Goal: Book appointment/travel/reservation

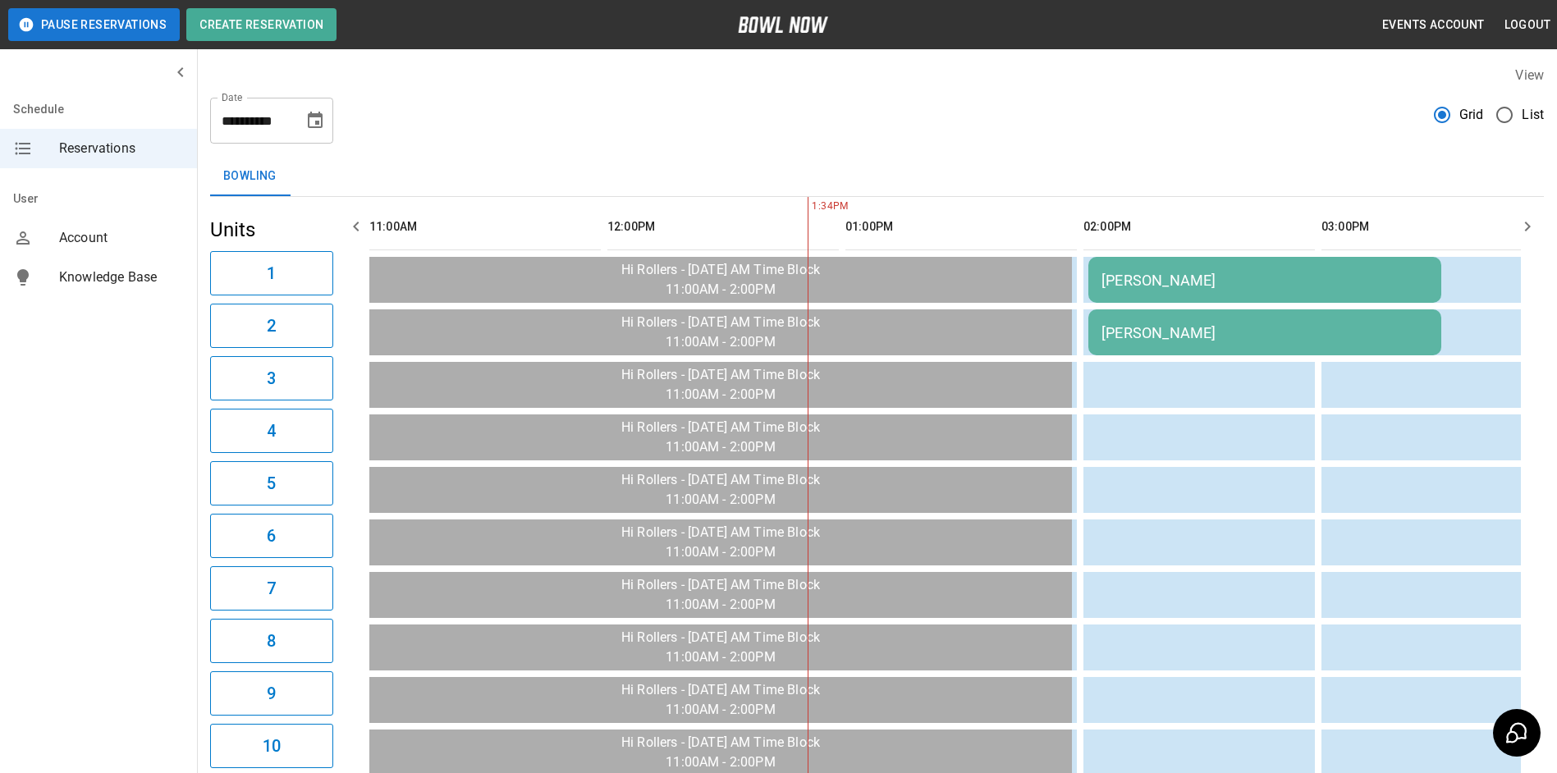
scroll to position [0, 476]
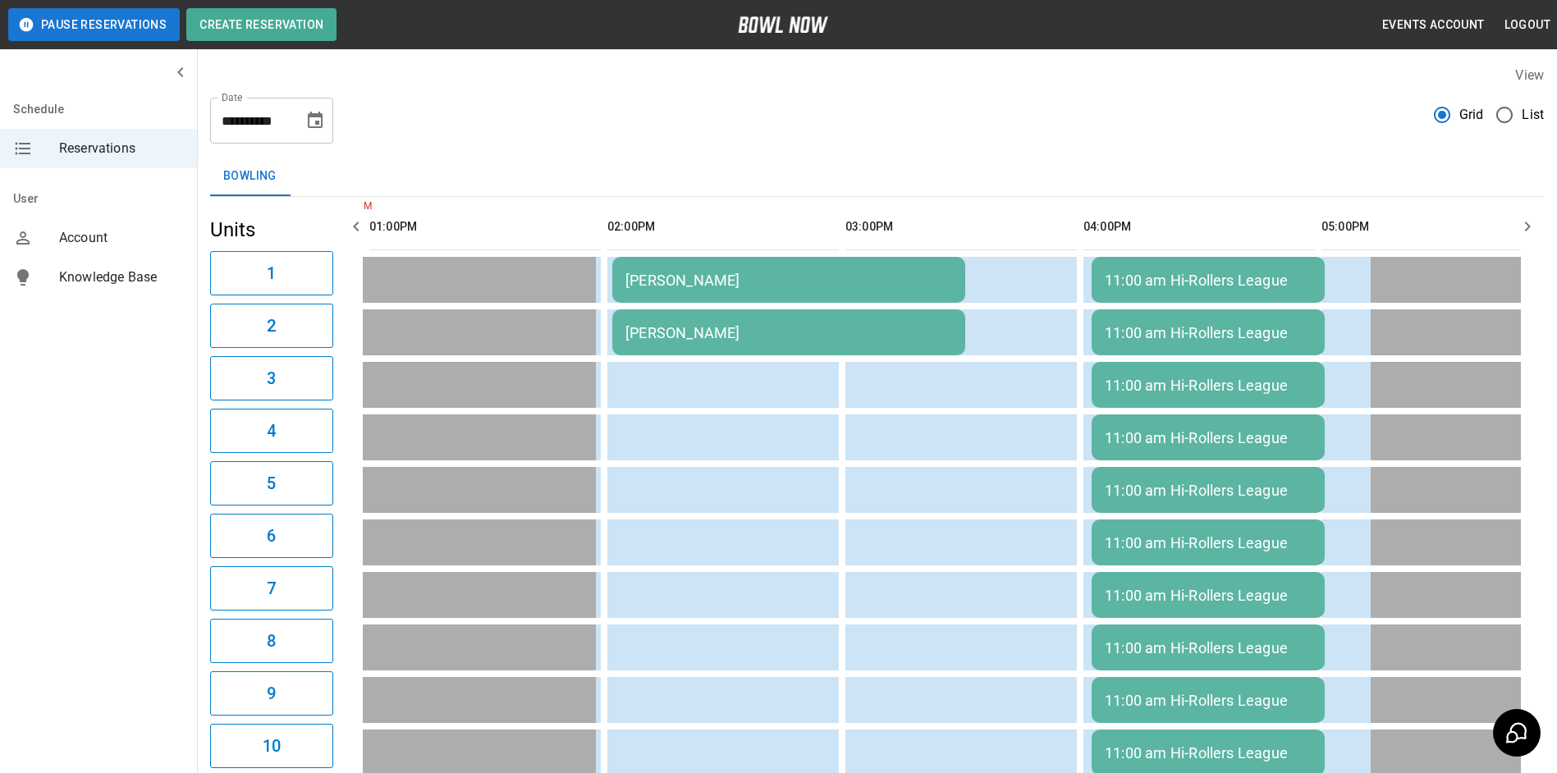
click at [321, 118] on icon "Choose date, selected date is Sep 24, 2025" at bounding box center [315, 120] width 15 height 16
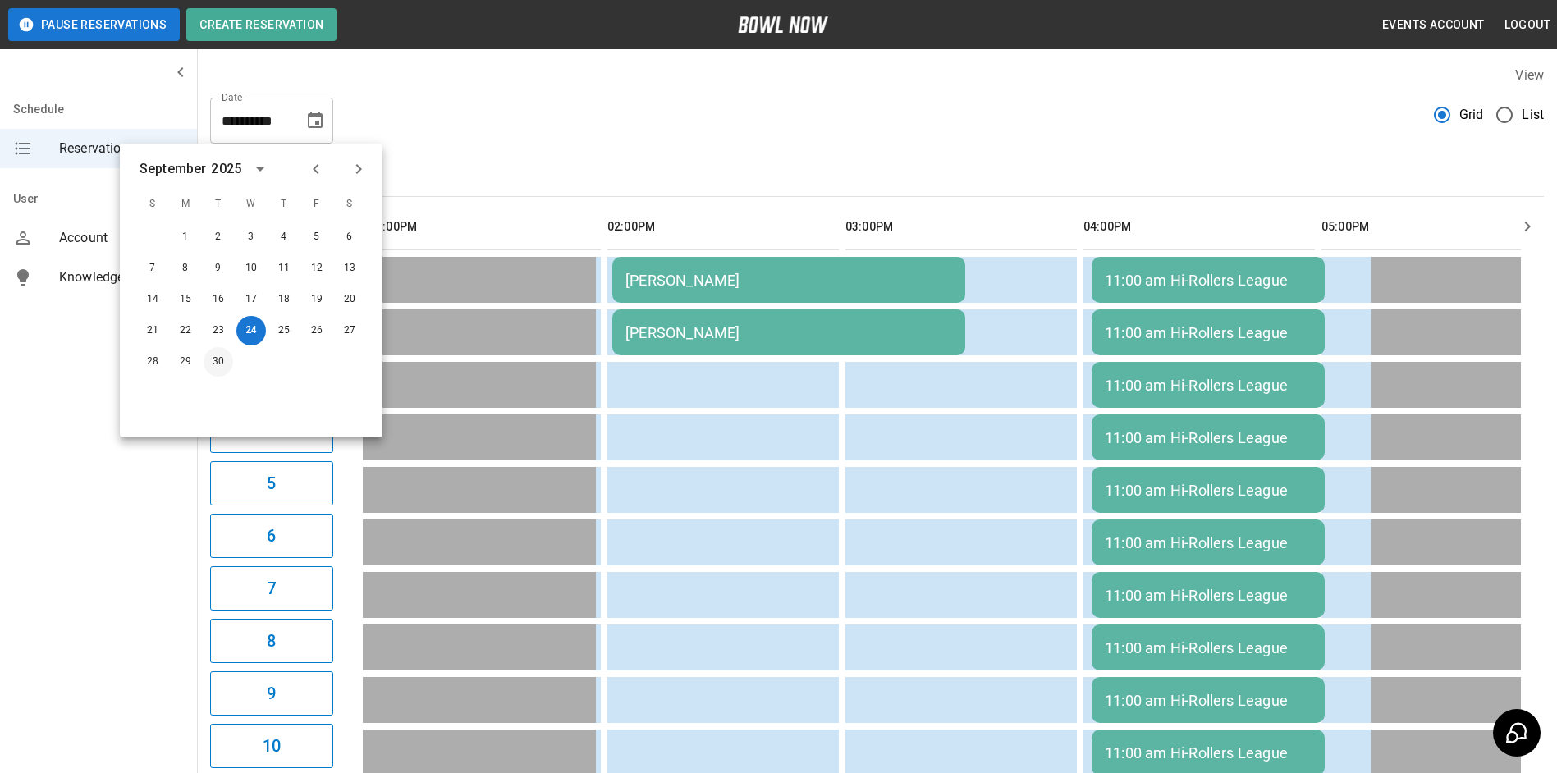
click at [226, 366] on button "30" at bounding box center [219, 362] width 30 height 30
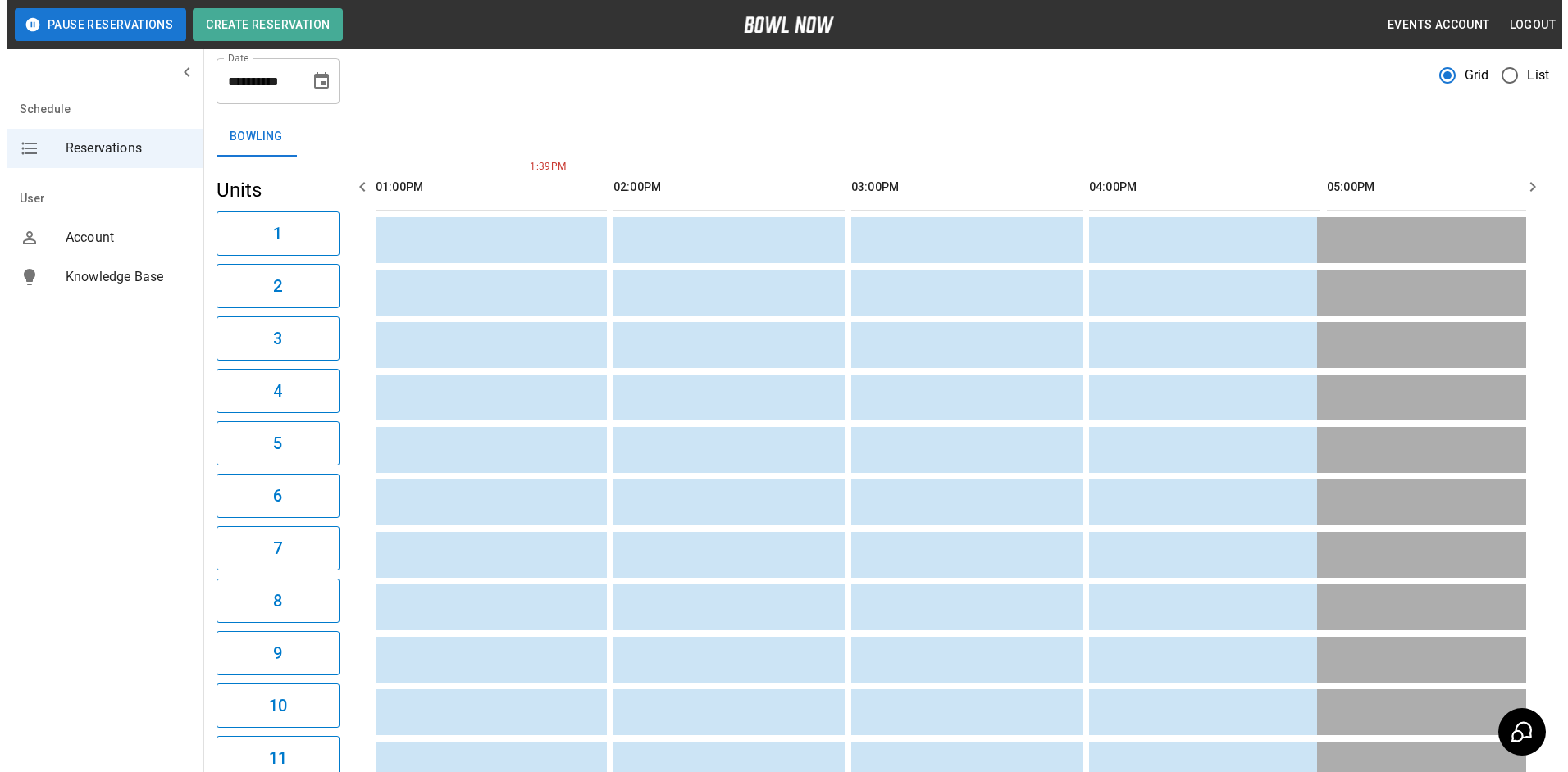
scroll to position [0, 0]
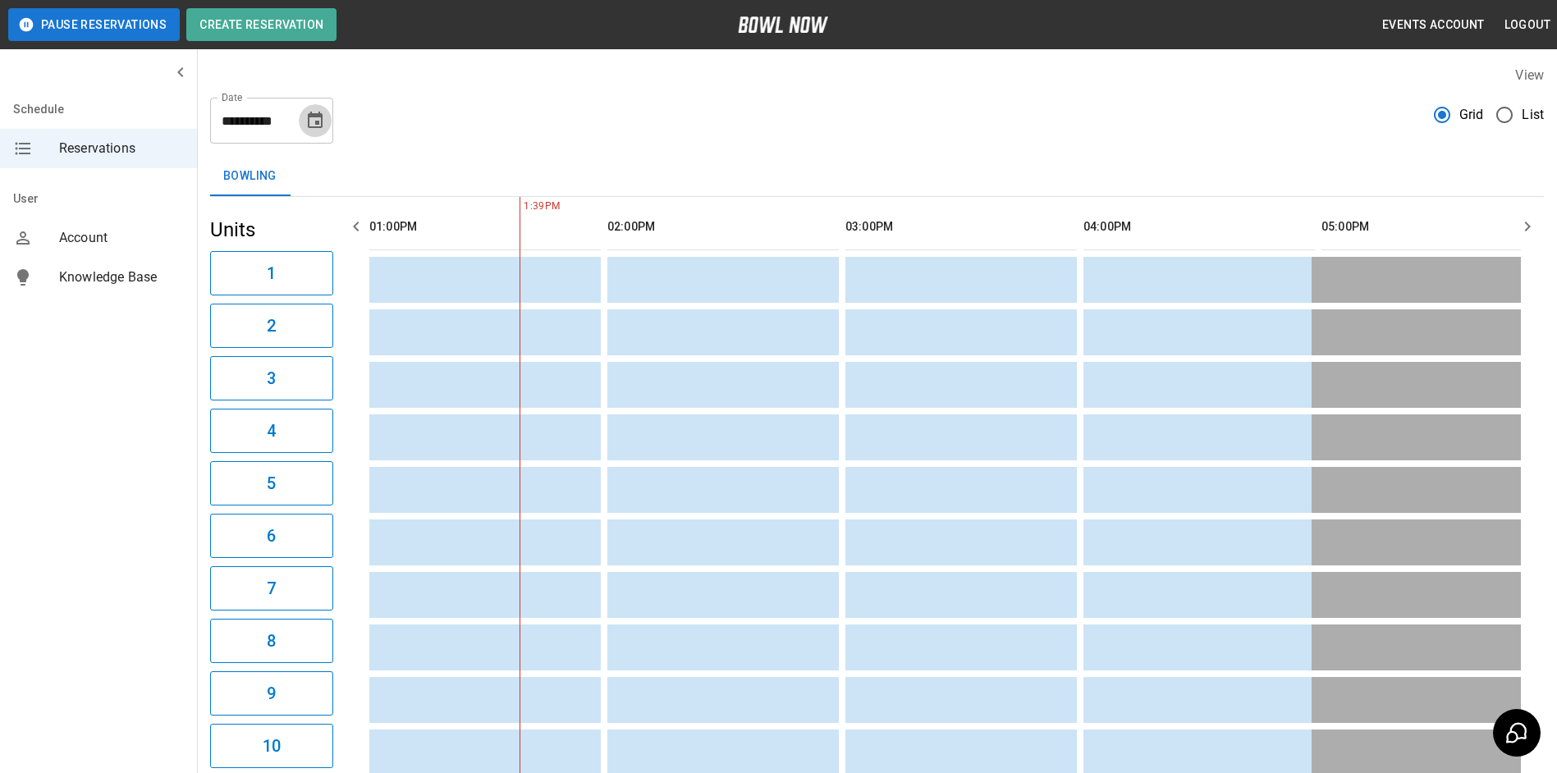
click at [311, 118] on icon "Choose date, selected date is Sep 30, 2025" at bounding box center [315, 121] width 20 height 20
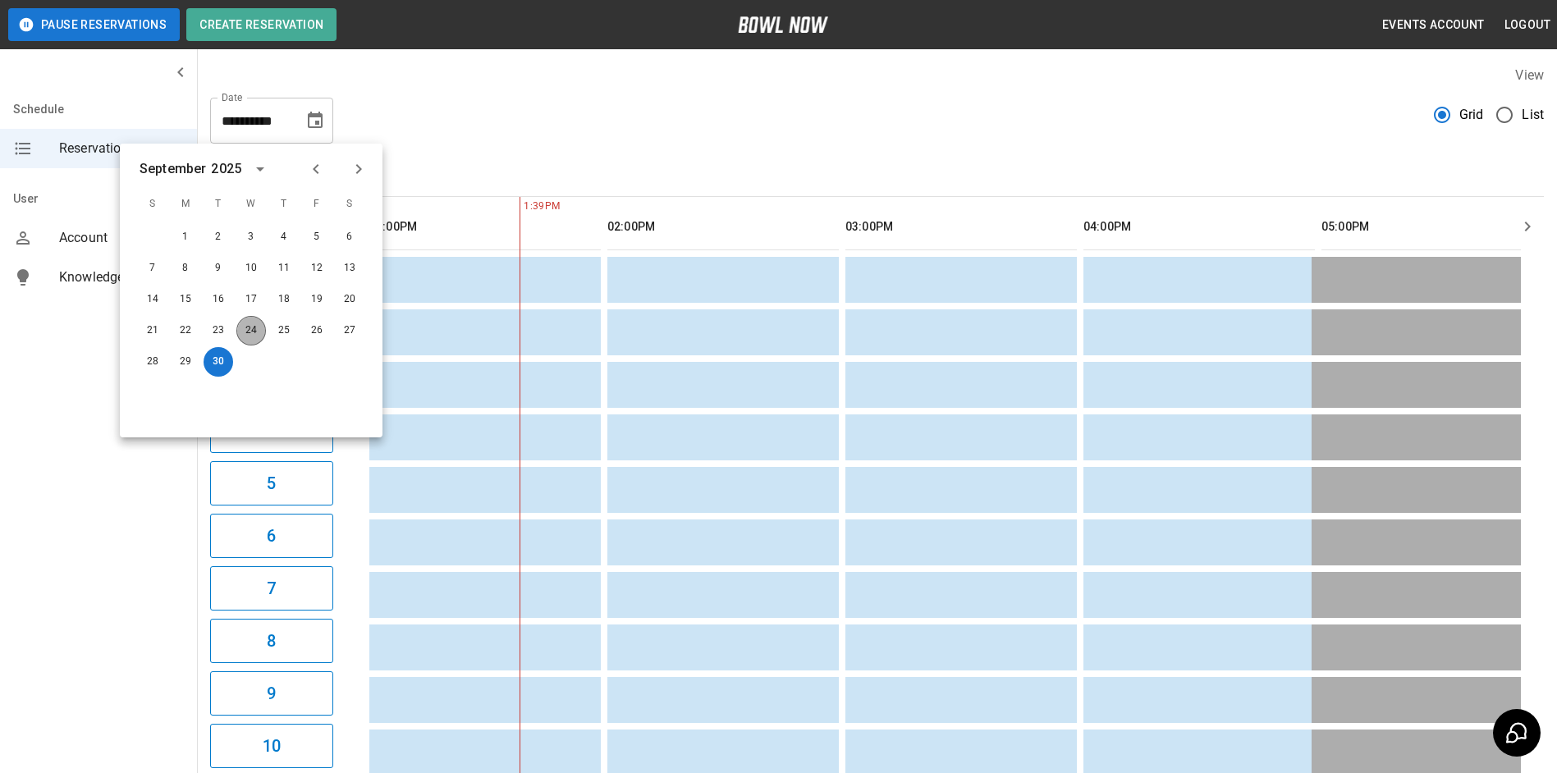
click at [254, 330] on button "24" at bounding box center [251, 331] width 30 height 30
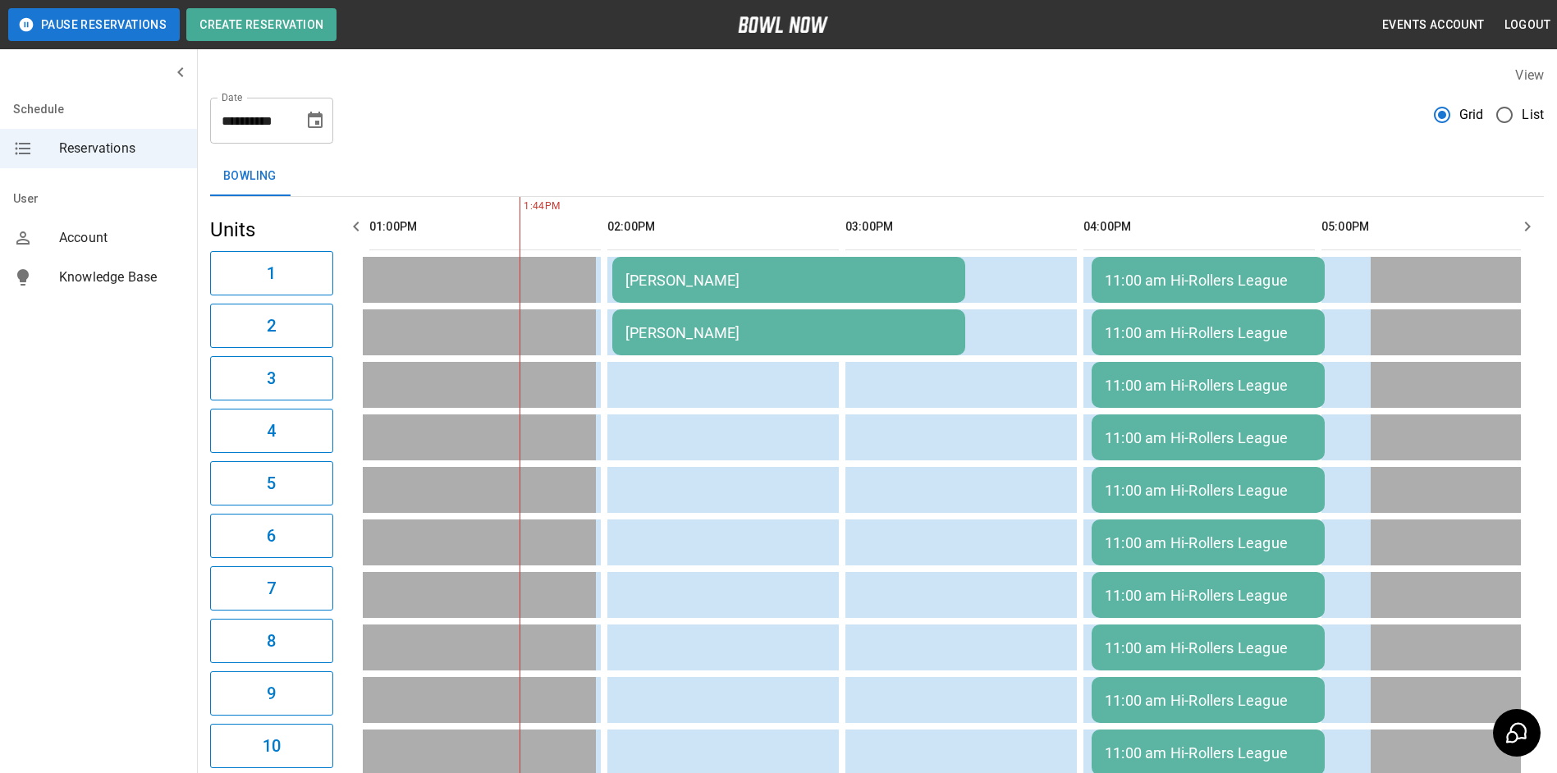
click at [763, 261] on td "[PERSON_NAME]" at bounding box center [788, 280] width 353 height 46
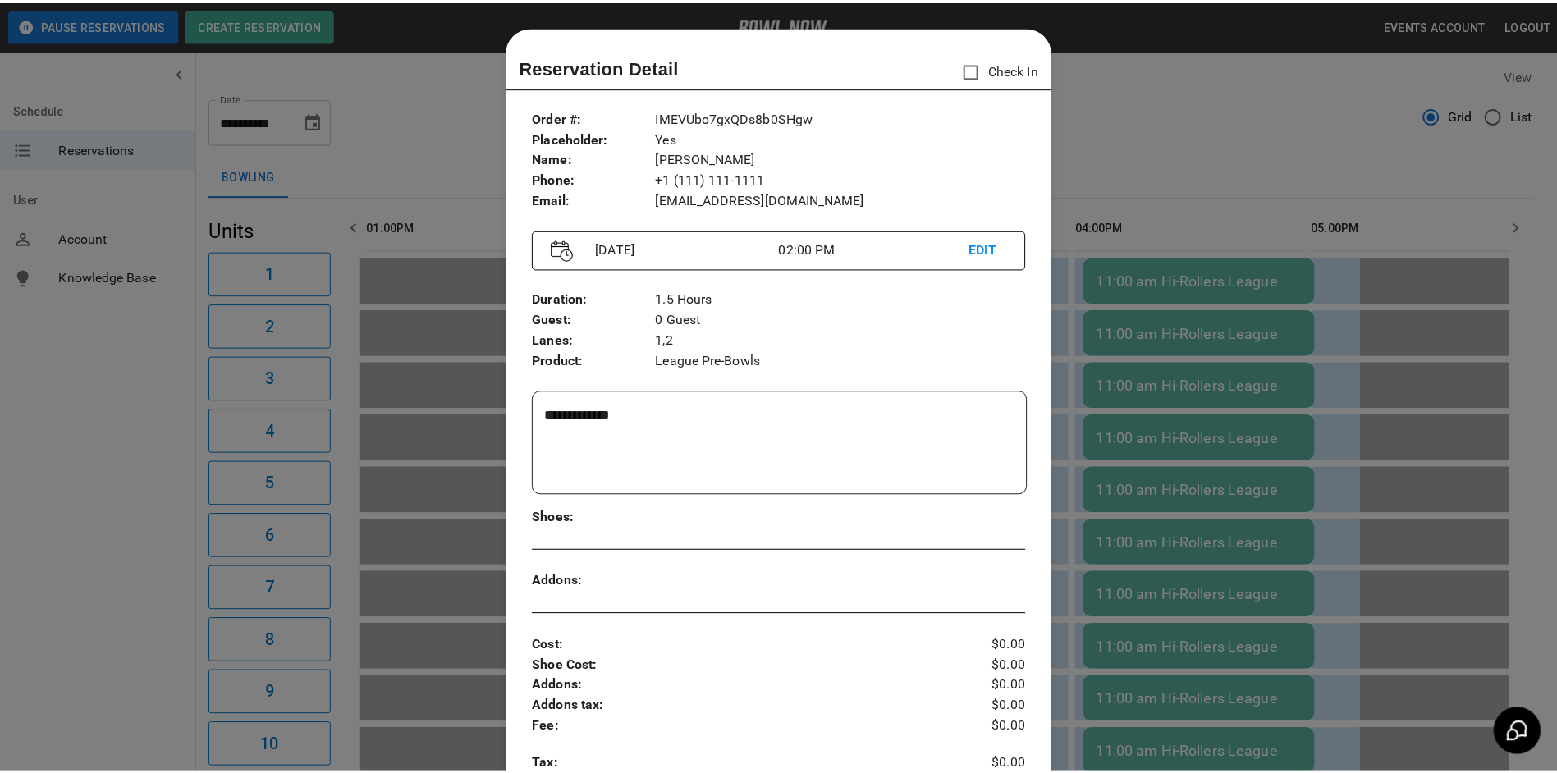
scroll to position [26, 0]
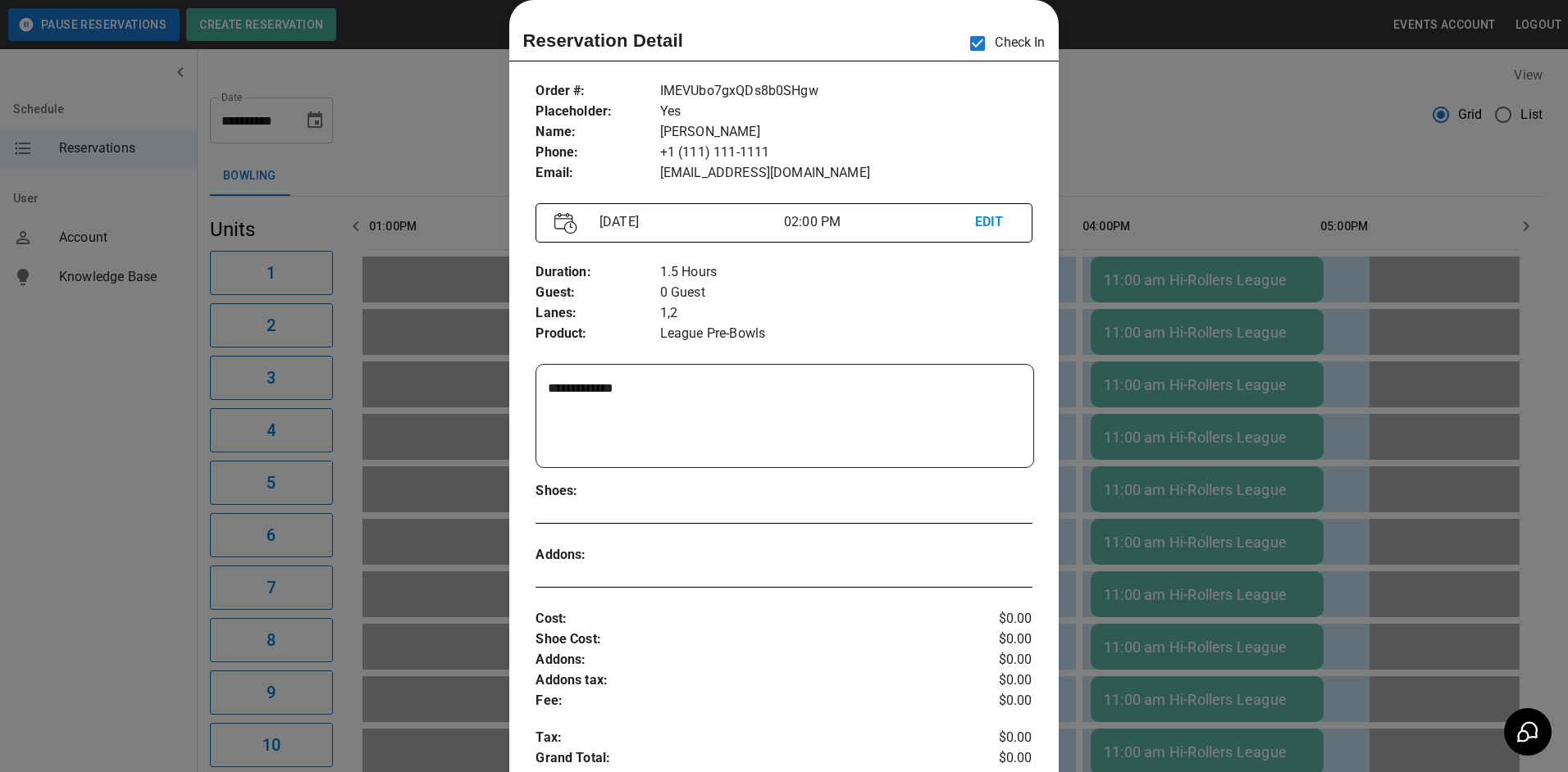
click at [1204, 242] on div at bounding box center [784, 386] width 1568 height 772
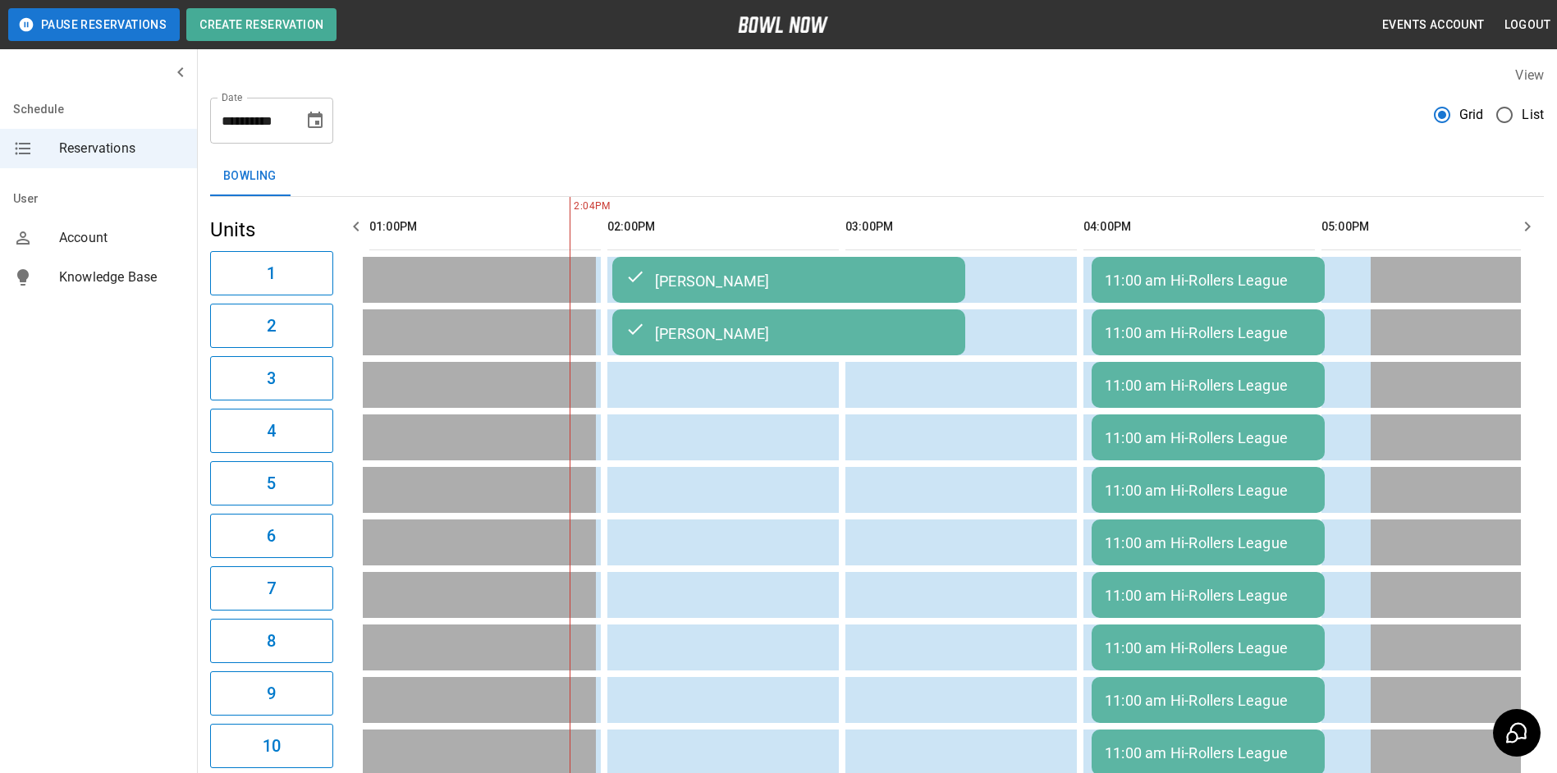
click at [1531, 230] on icon "button" at bounding box center [1528, 227] width 20 height 20
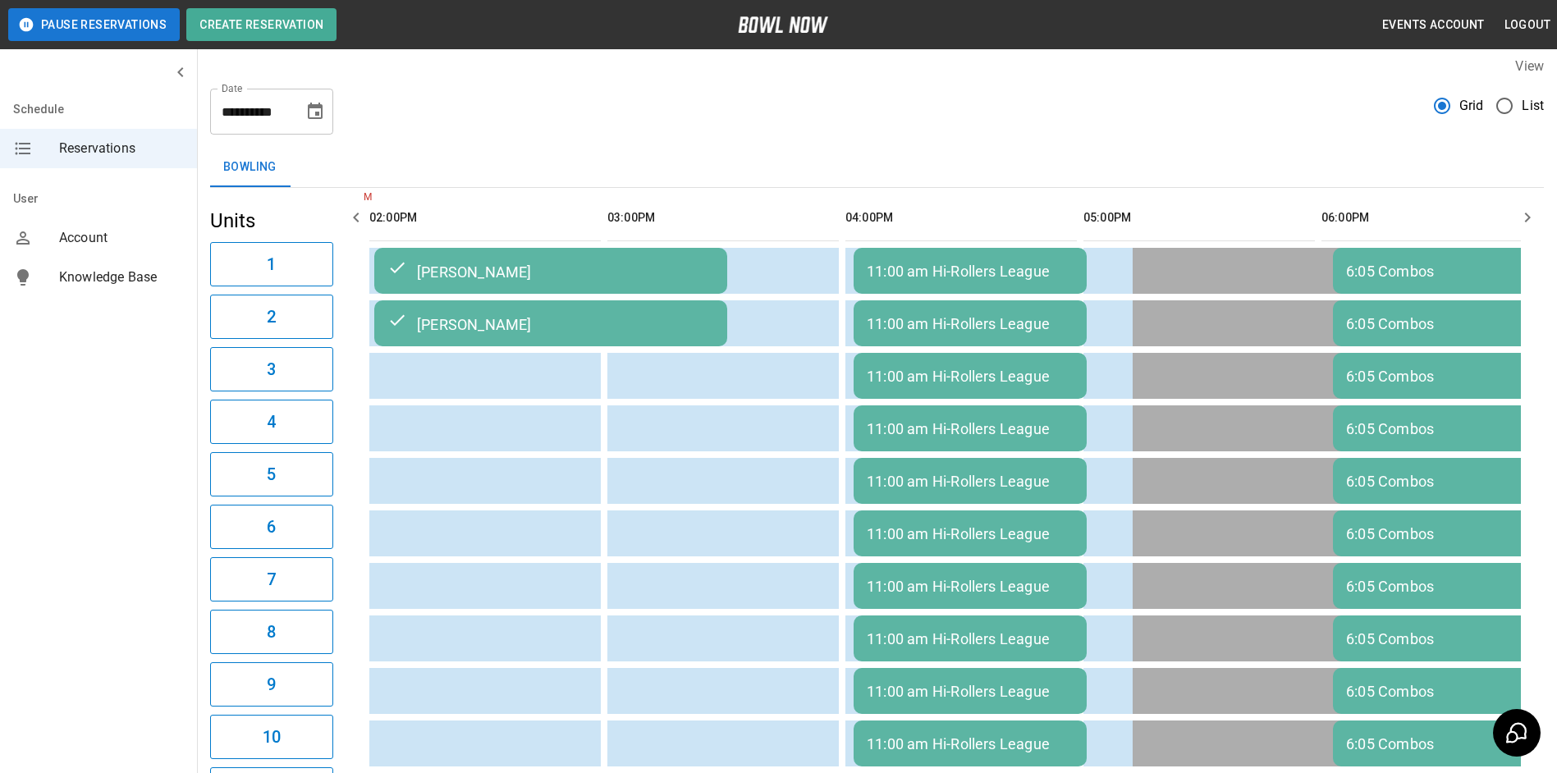
scroll to position [0, 0]
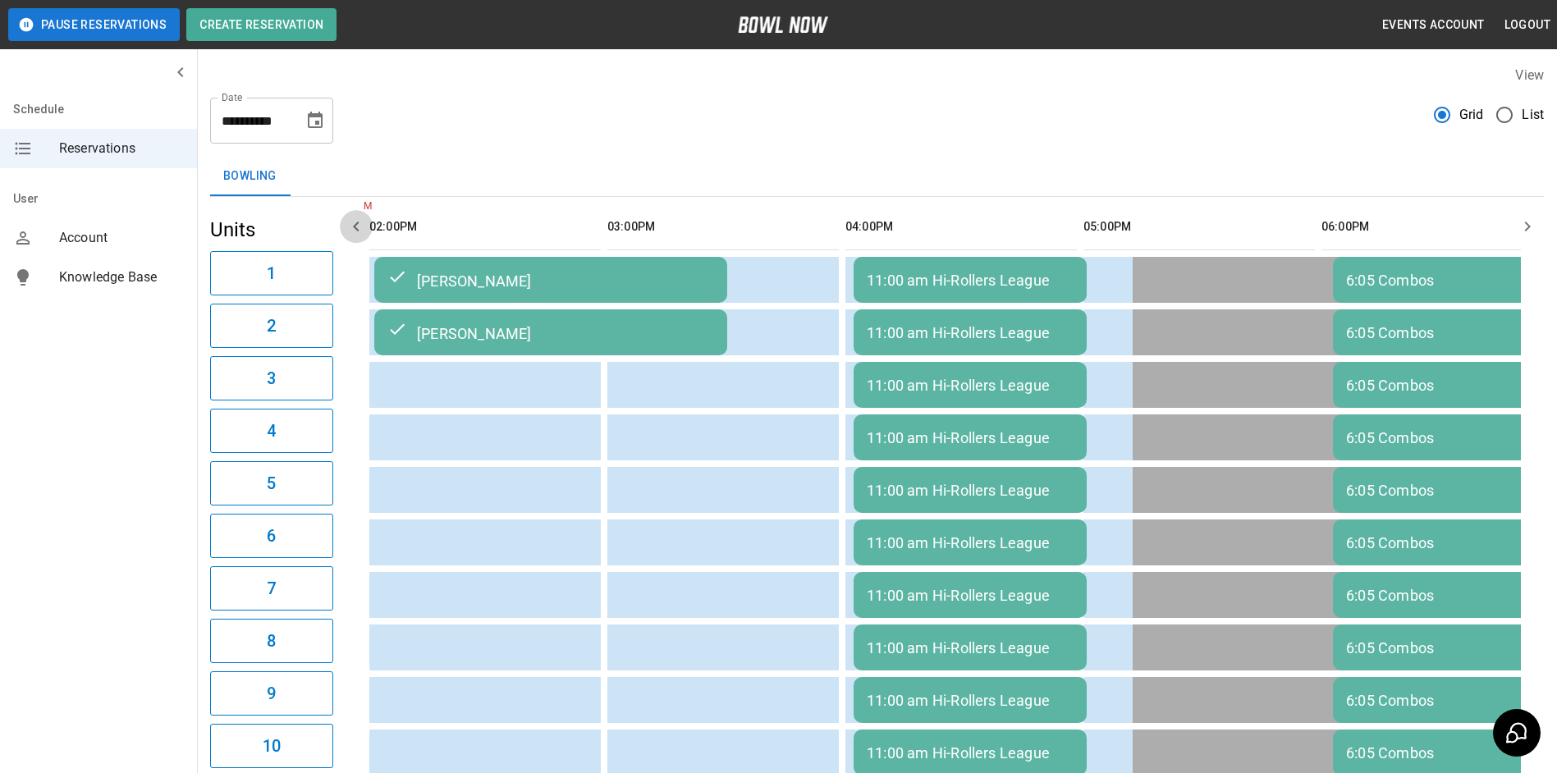
click at [355, 222] on icon "button" at bounding box center [356, 227] width 20 height 20
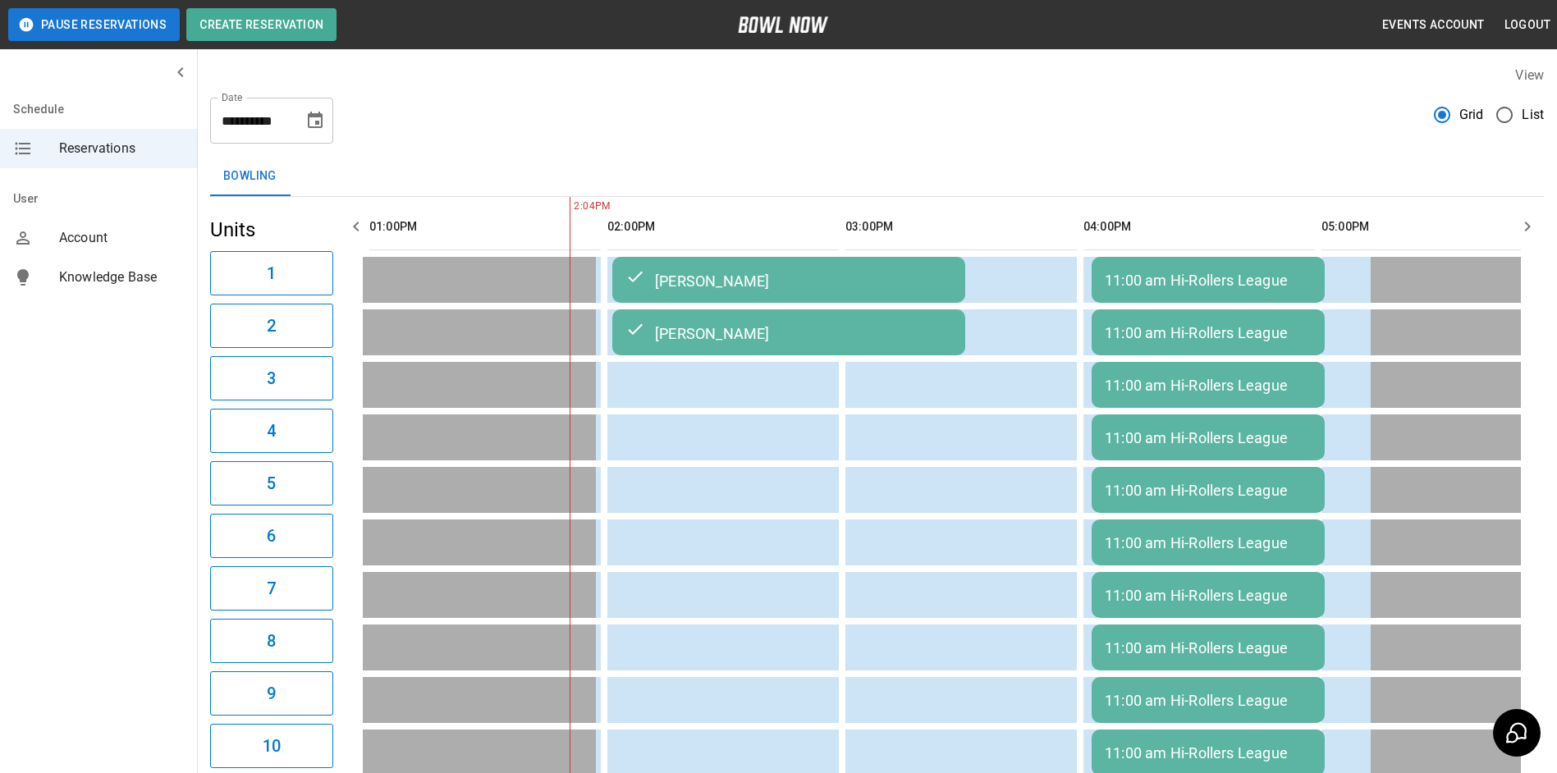
click at [357, 222] on icon "button" at bounding box center [356, 227] width 20 height 20
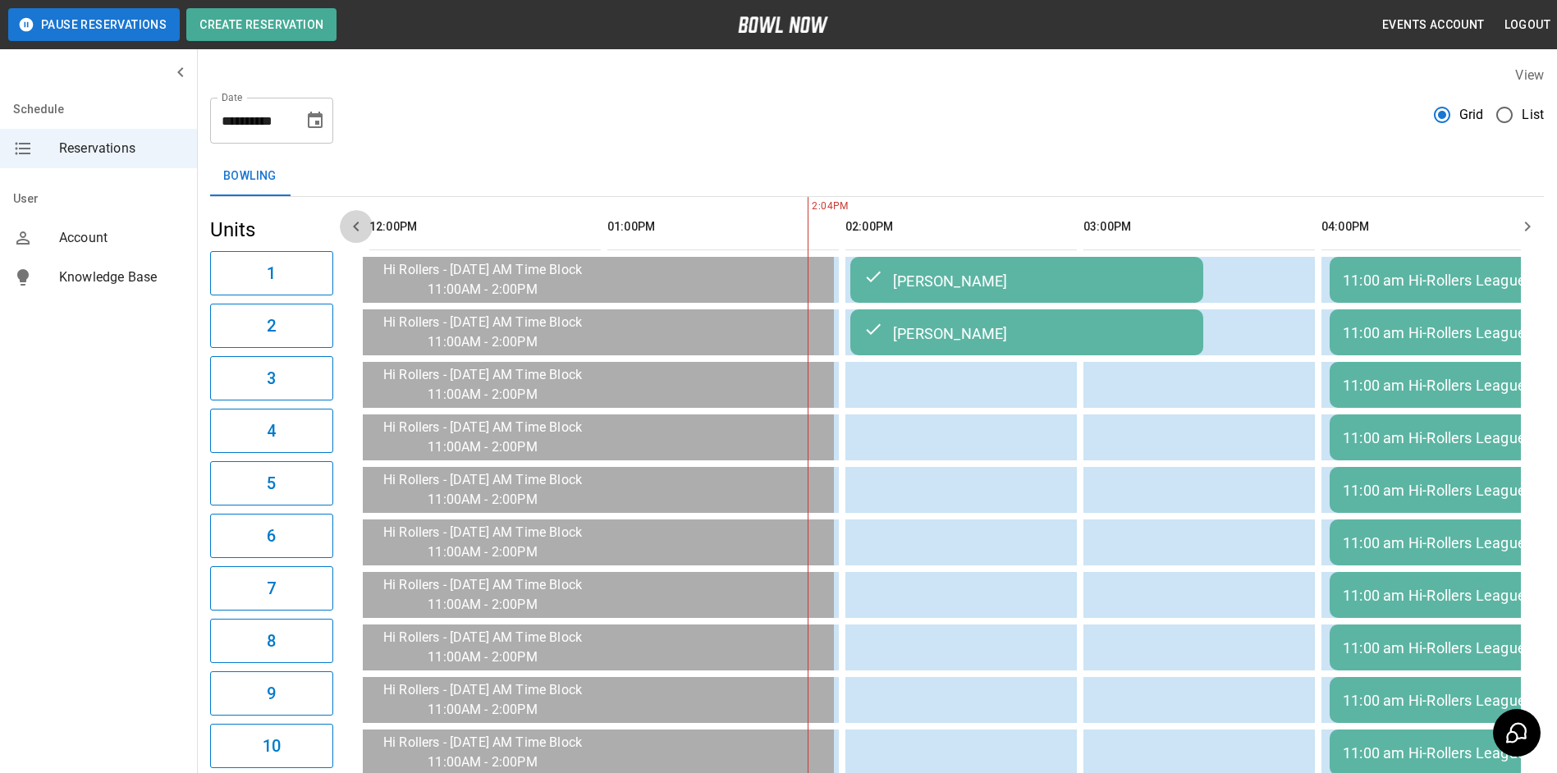
click at [357, 222] on icon "button" at bounding box center [356, 227] width 20 height 20
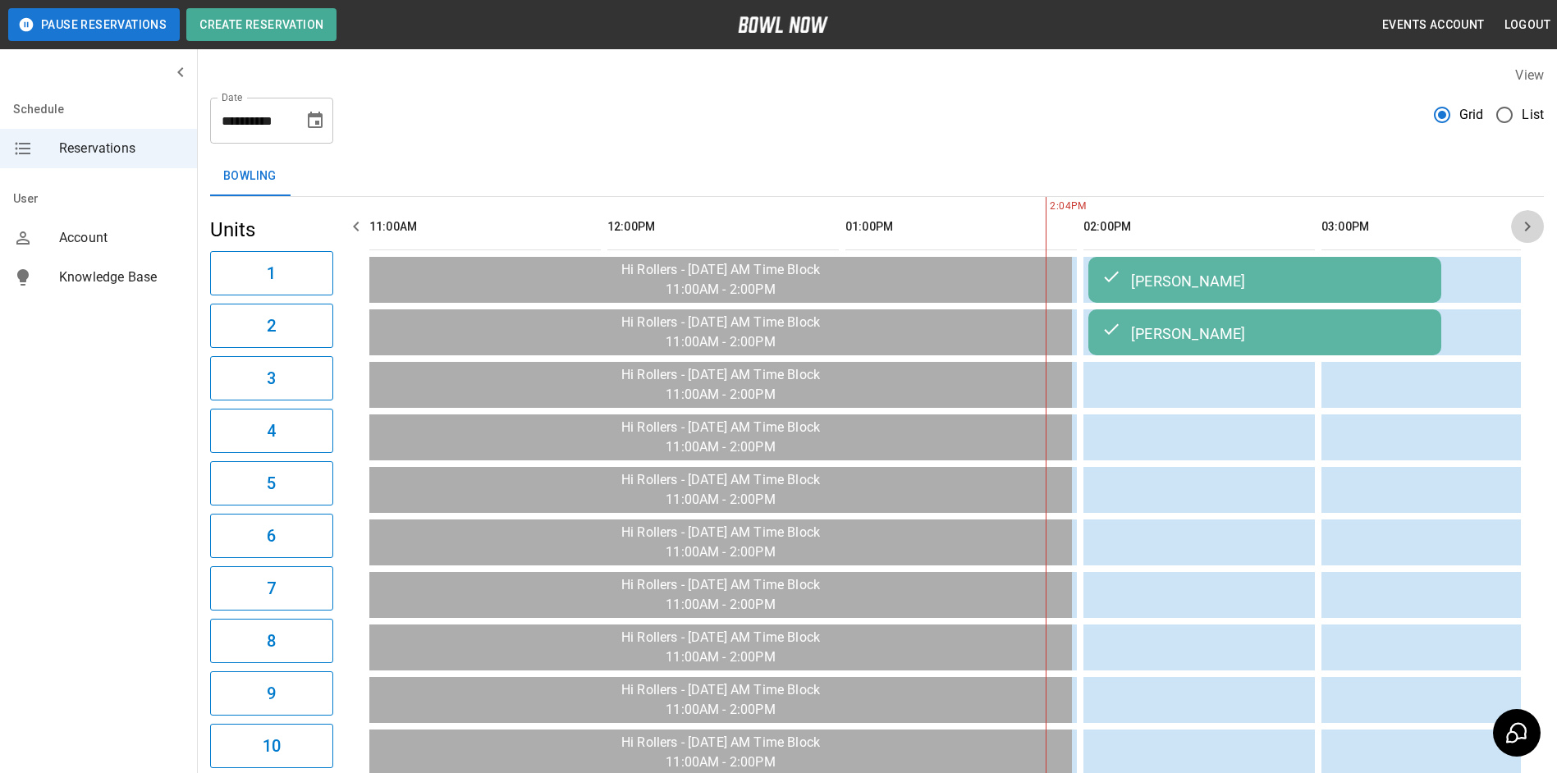
click at [1528, 222] on icon "button" at bounding box center [1528, 227] width 20 height 20
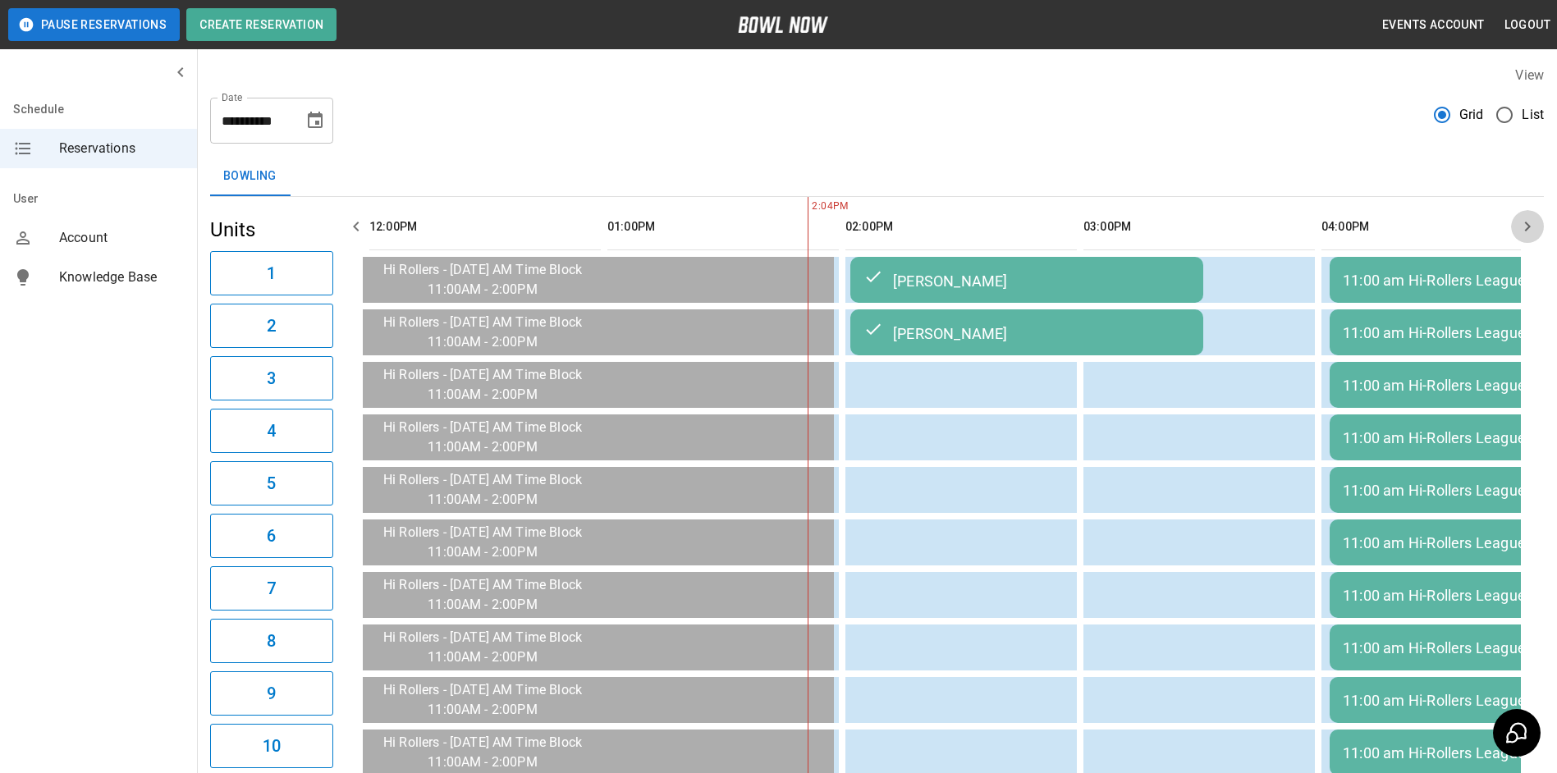
click at [1528, 222] on icon "button" at bounding box center [1528, 227] width 20 height 20
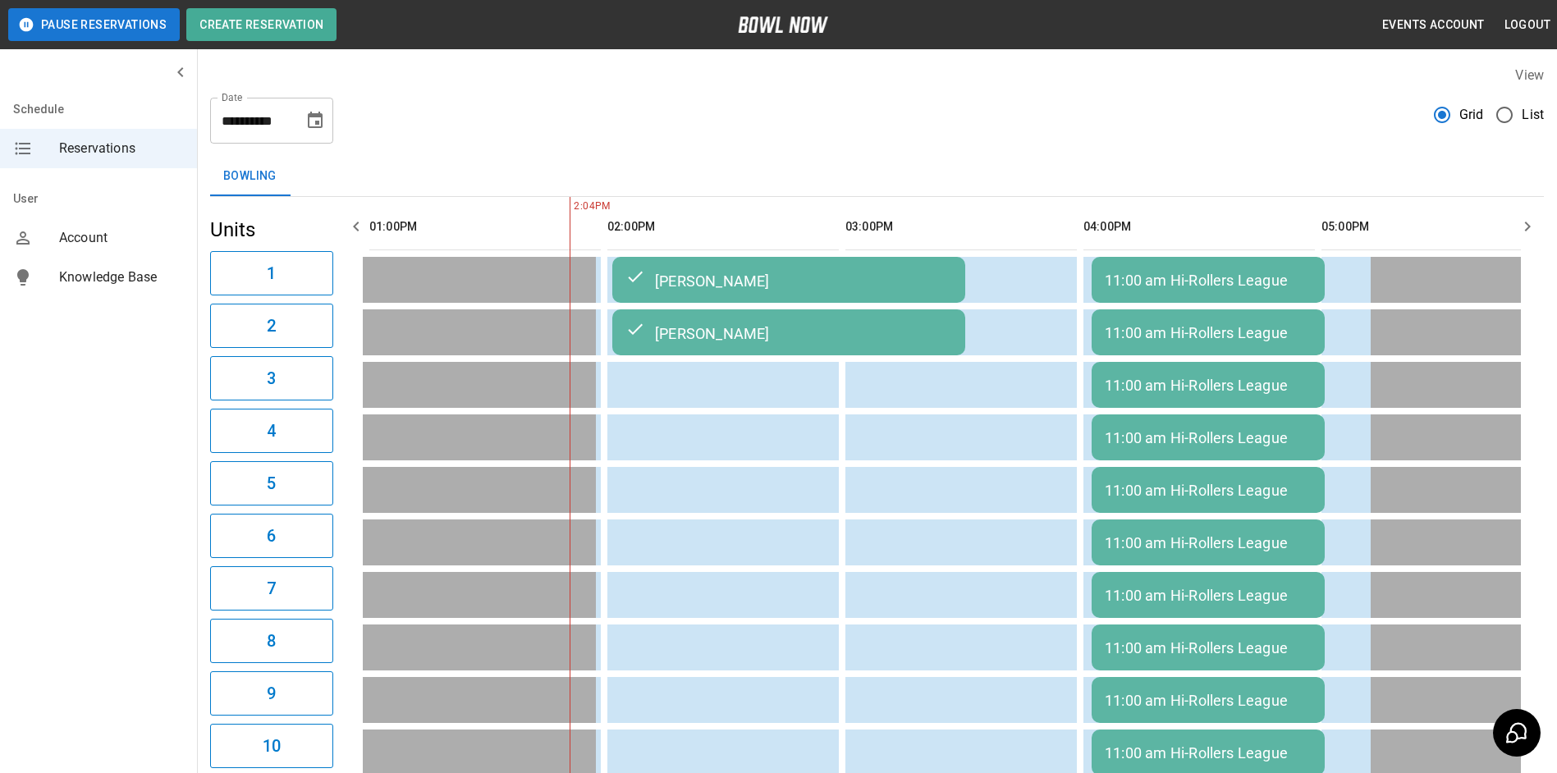
click at [1528, 222] on icon "button" at bounding box center [1528, 227] width 20 height 20
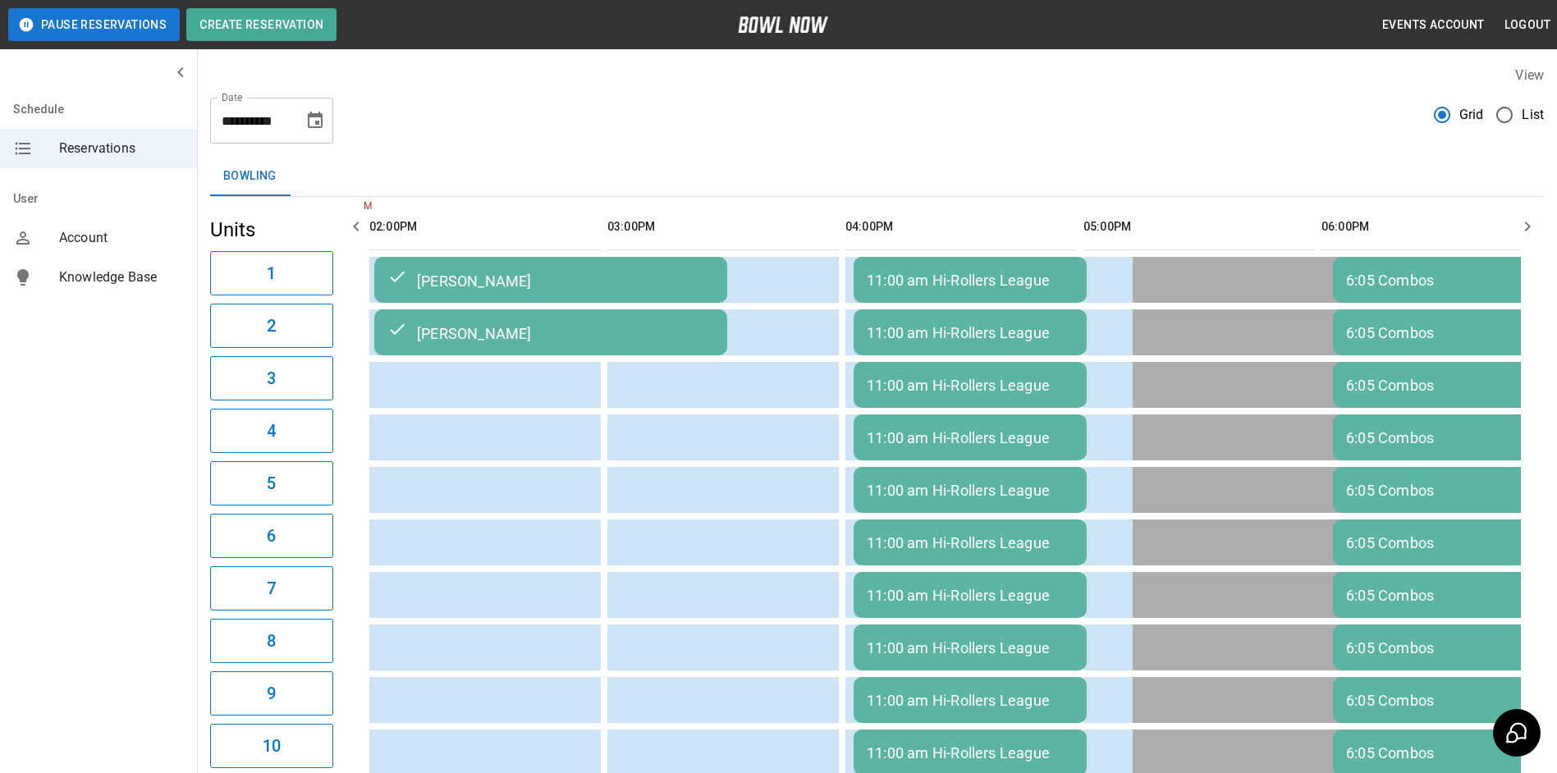
click at [1528, 222] on icon "button" at bounding box center [1528, 227] width 20 height 20
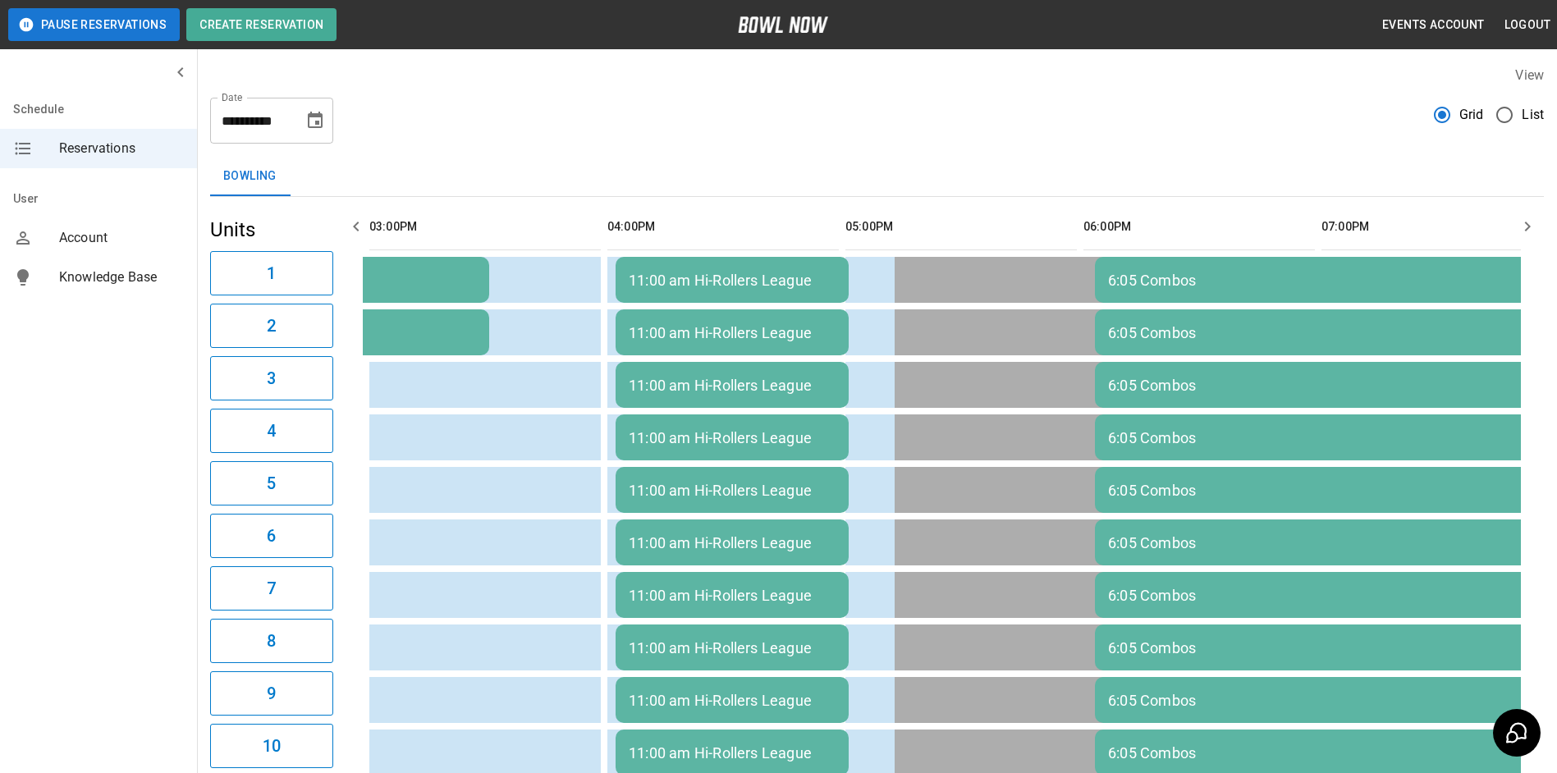
click at [354, 227] on icon "button" at bounding box center [356, 227] width 6 height 10
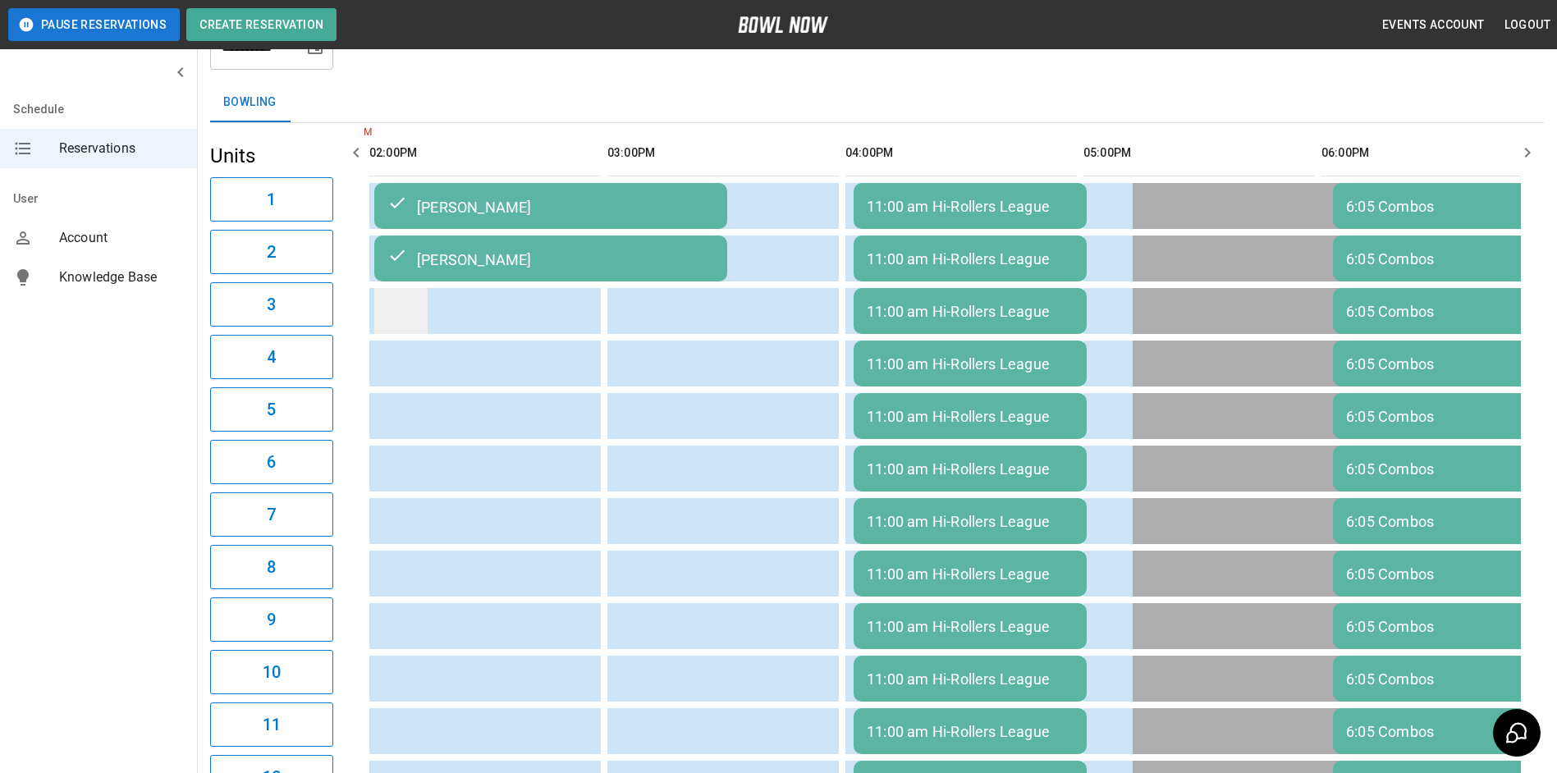
scroll to position [0, 0]
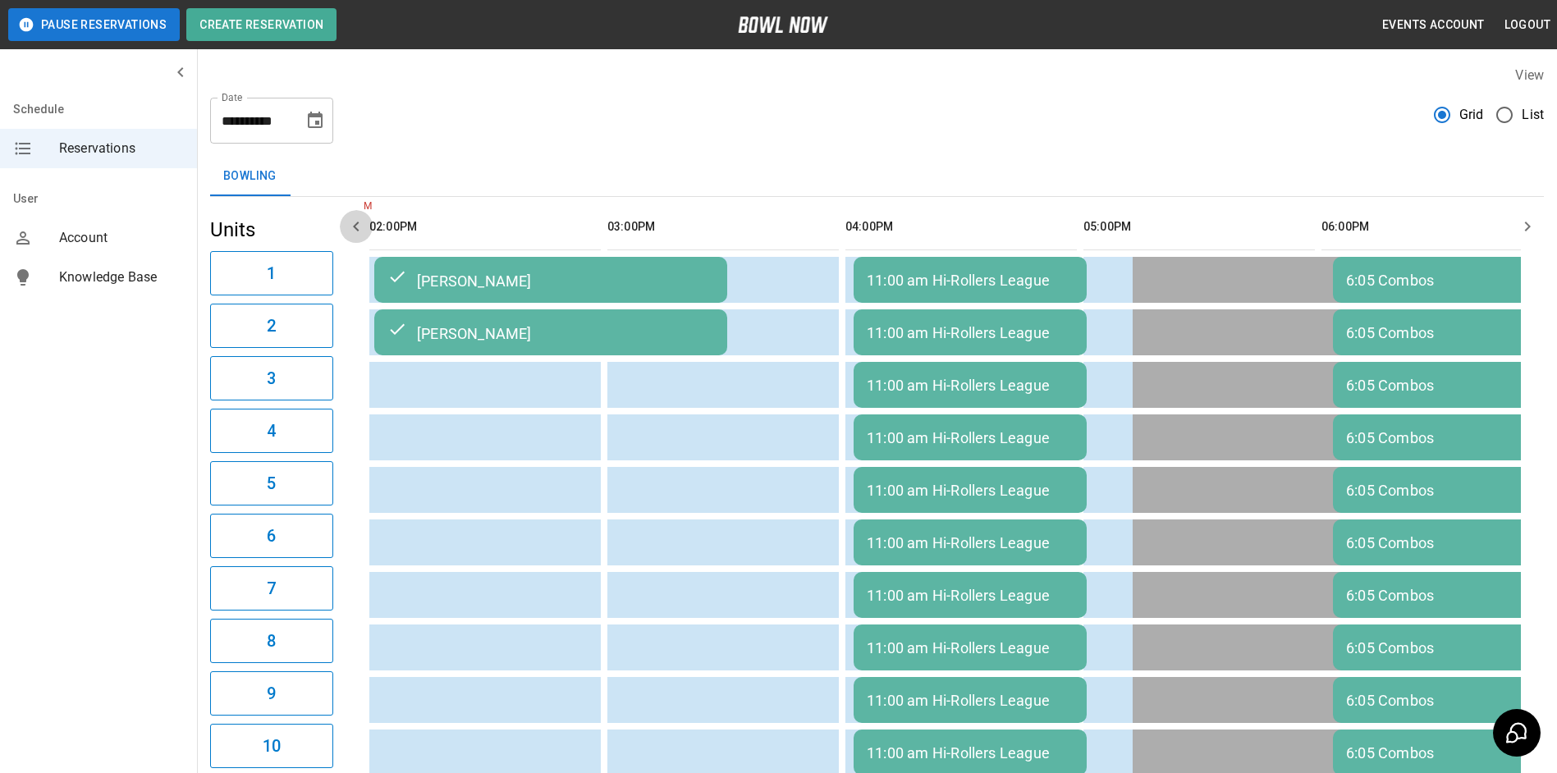
click at [365, 223] on icon "button" at bounding box center [356, 227] width 20 height 20
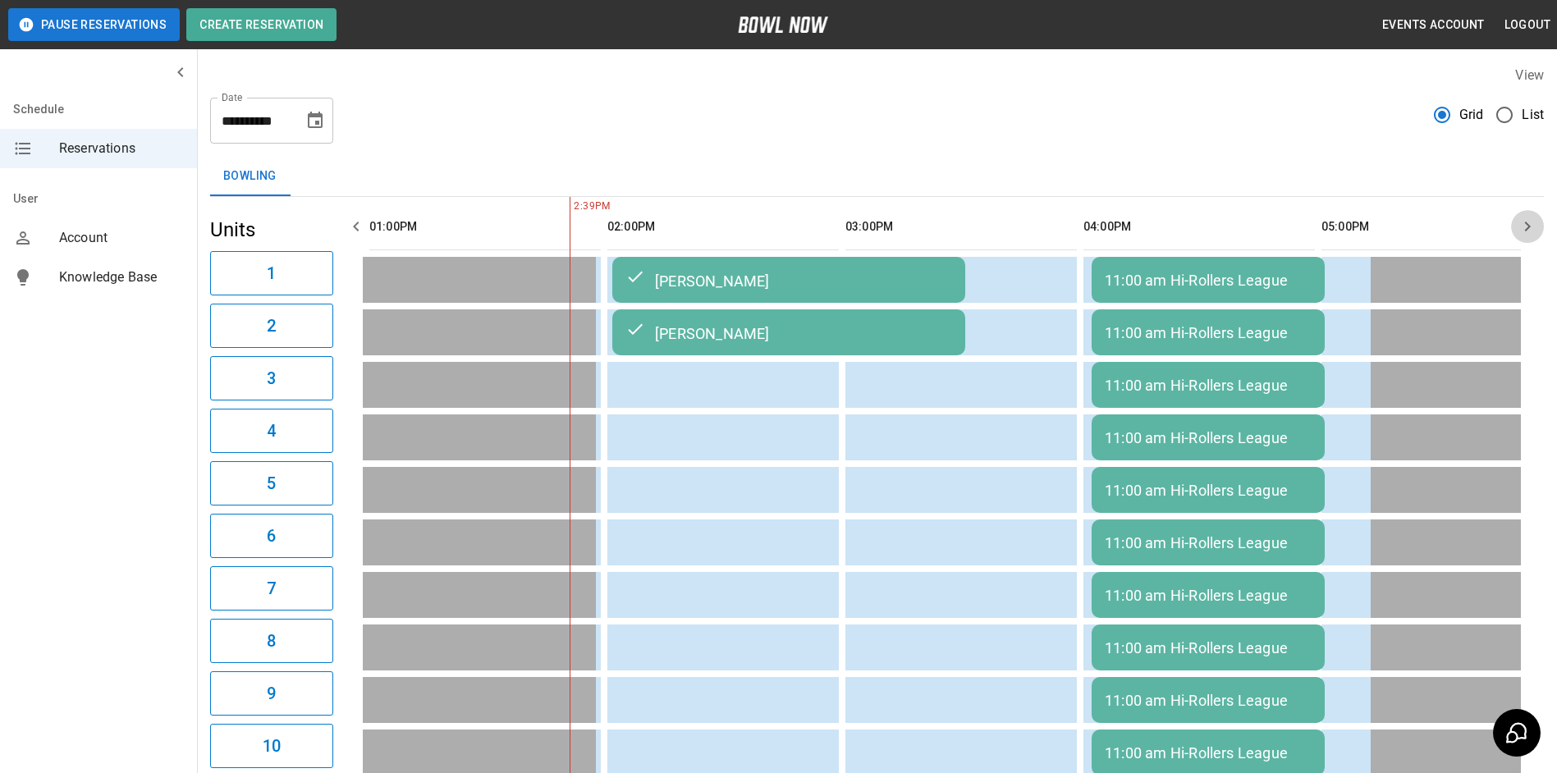
click at [1526, 224] on icon "button" at bounding box center [1528, 227] width 20 height 20
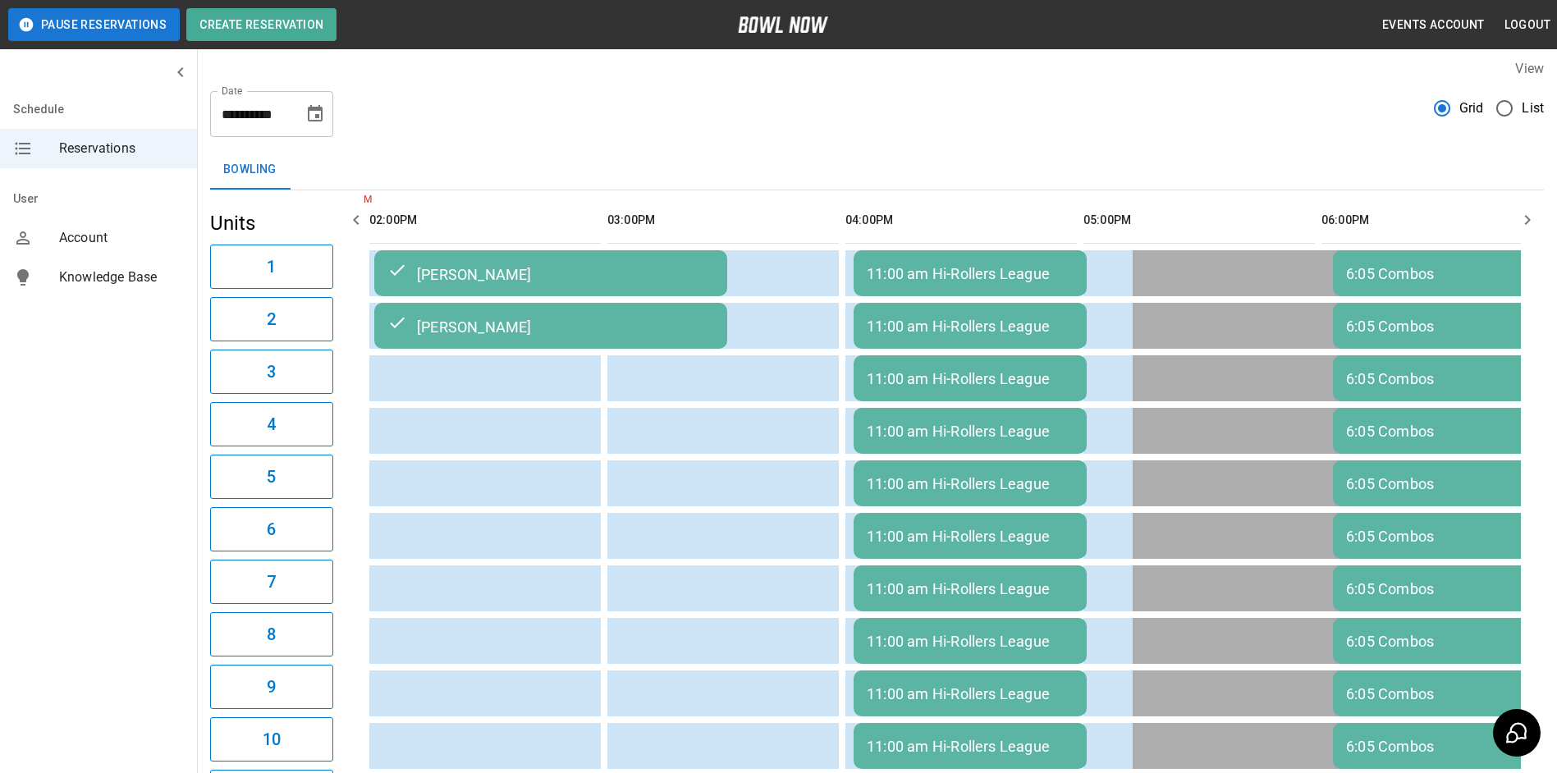
scroll to position [0, 0]
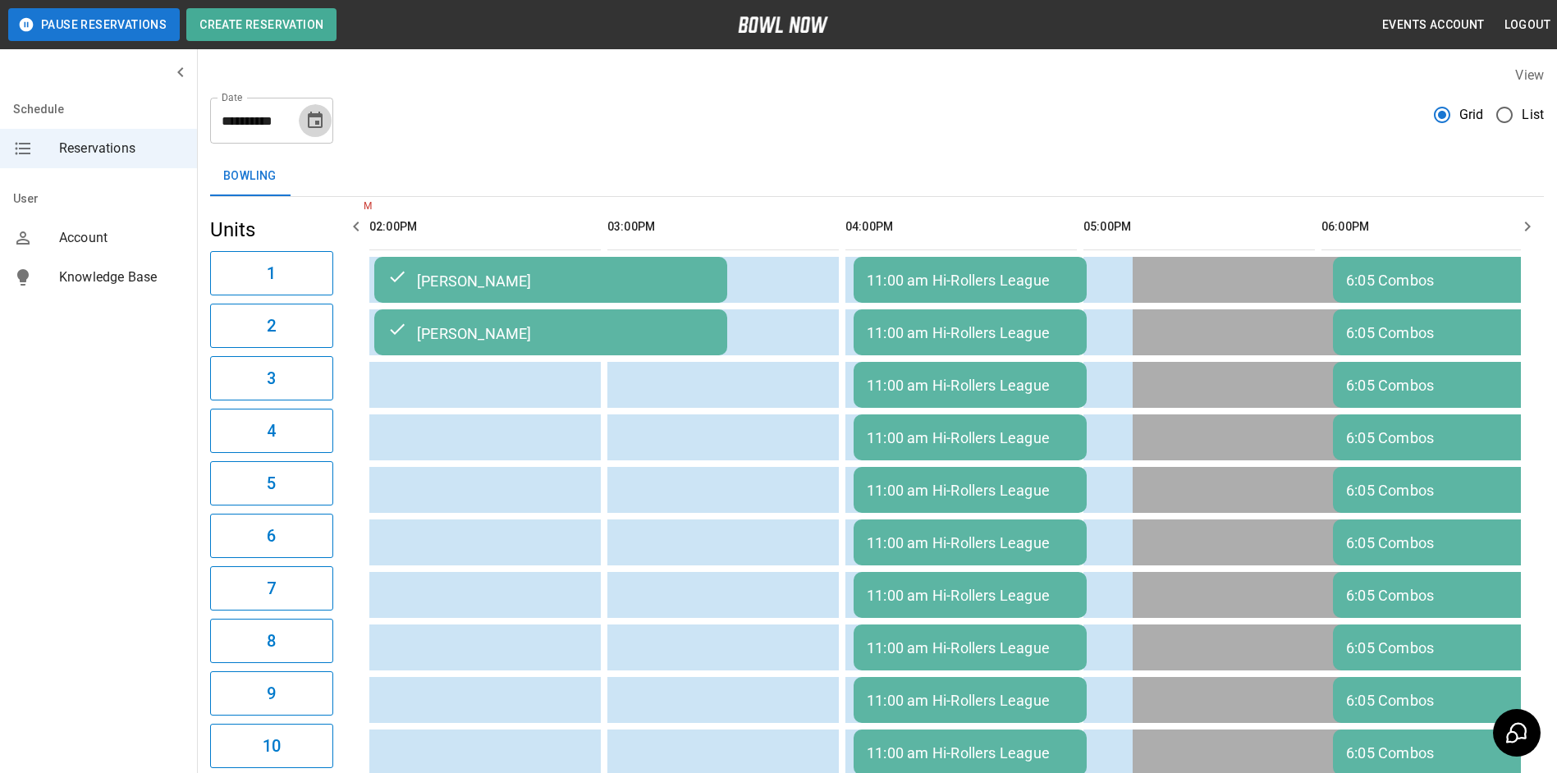
click at [319, 129] on icon "Choose date, selected date is Sep 24, 2025" at bounding box center [315, 121] width 20 height 20
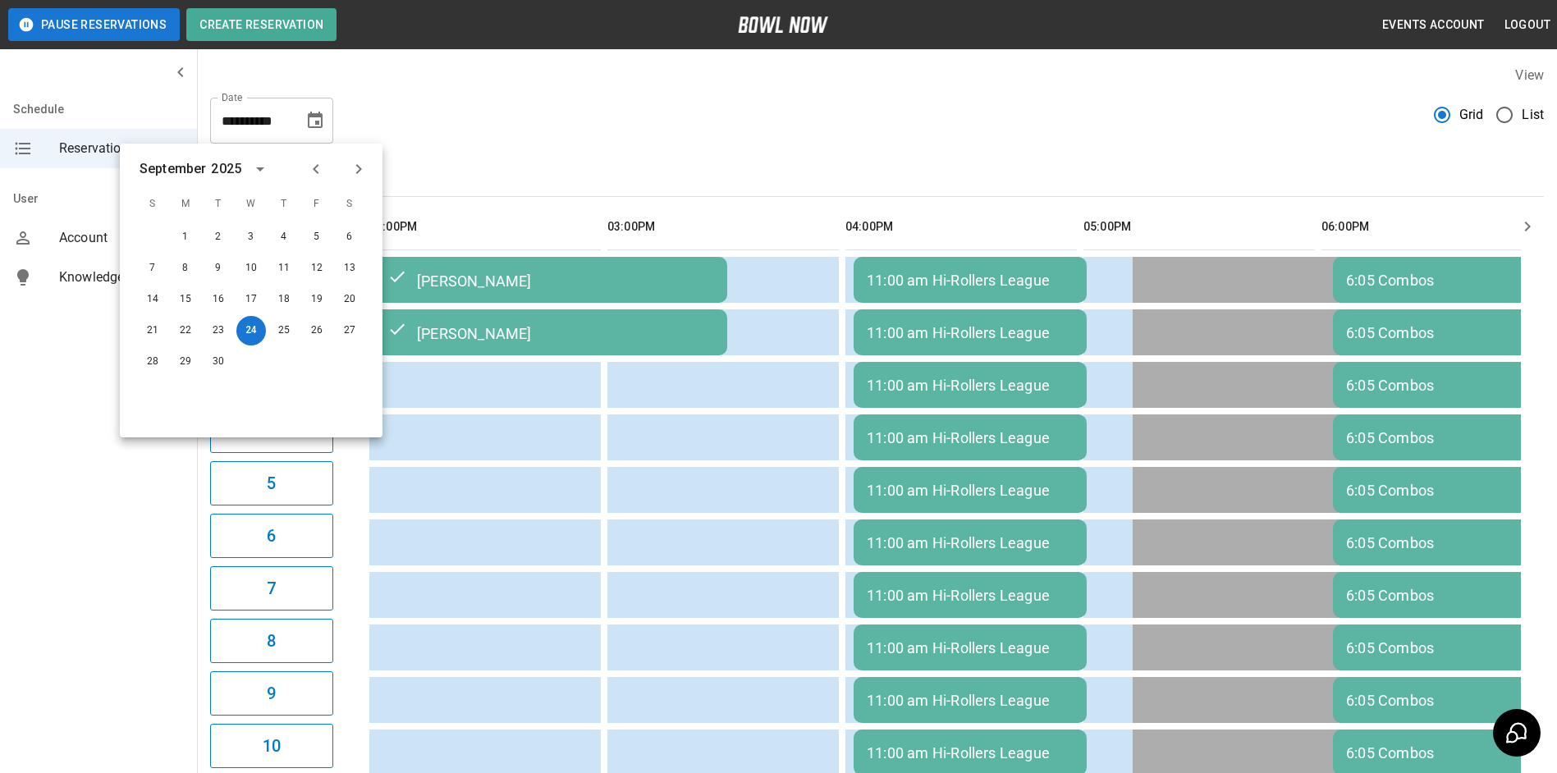
click at [364, 173] on icon "Next month" at bounding box center [359, 169] width 20 height 20
click at [338, 268] on button "8" at bounding box center [350, 269] width 30 height 30
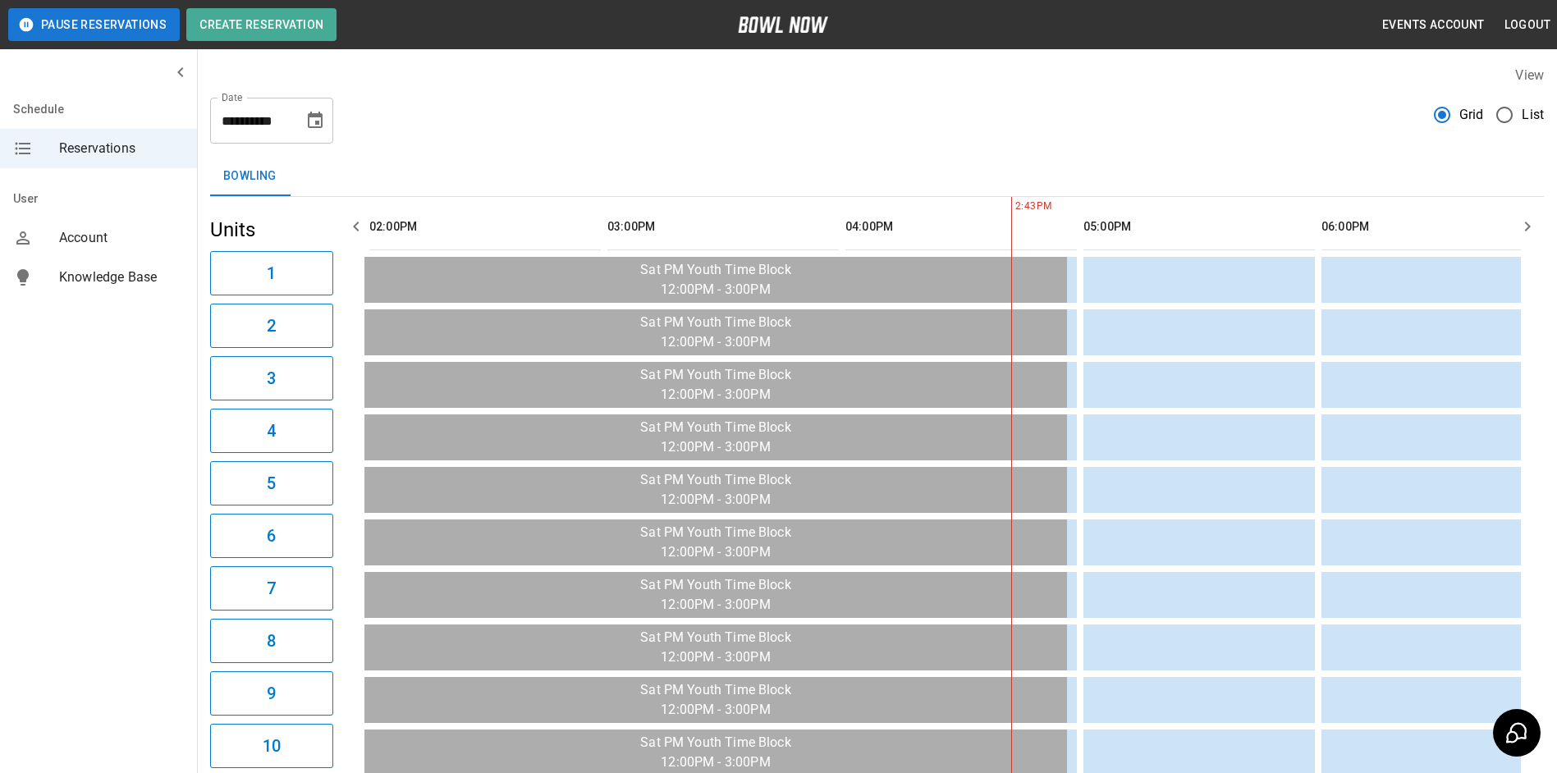
scroll to position [0, 1190]
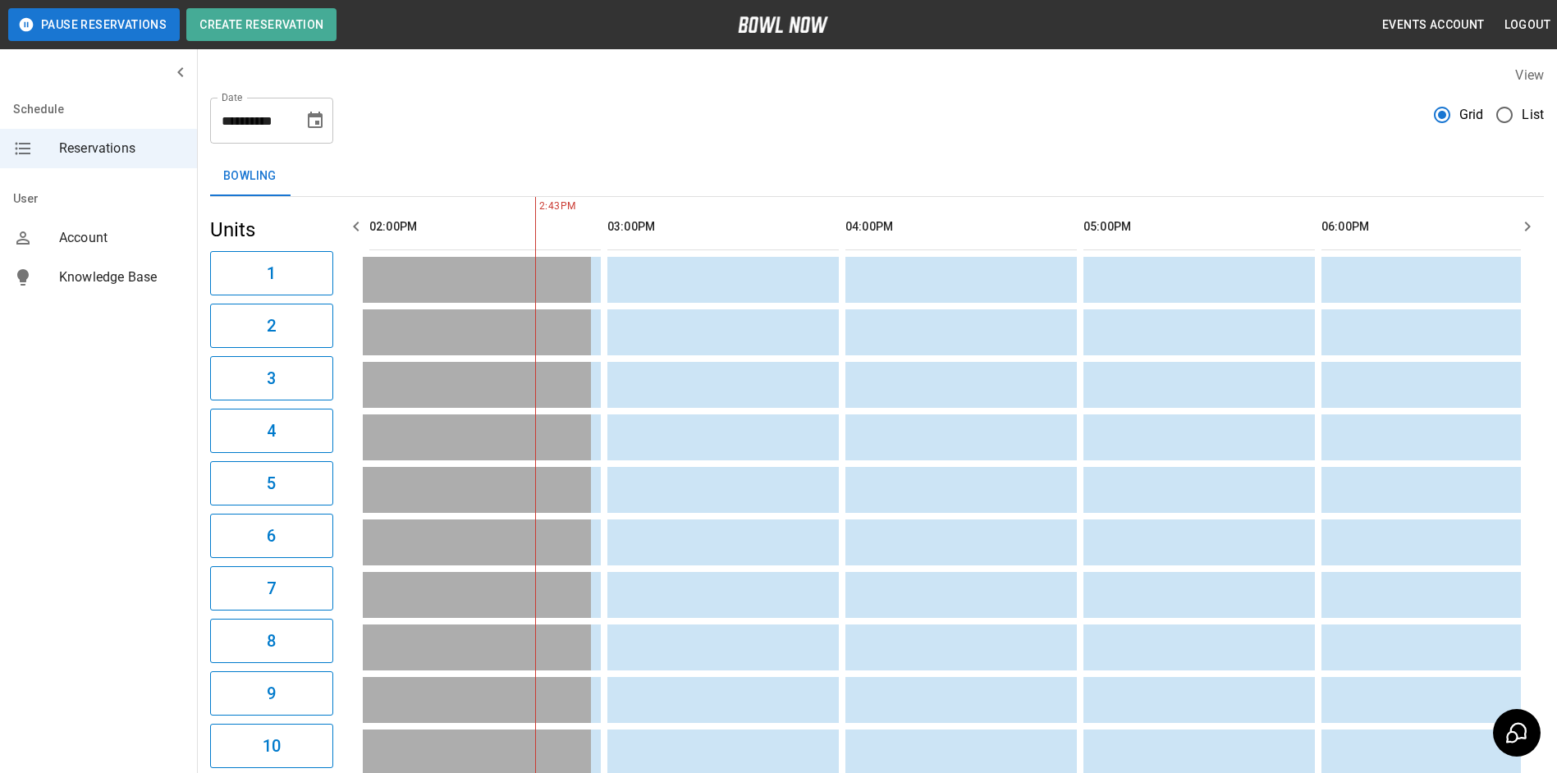
click at [1524, 233] on icon "button" at bounding box center [1528, 227] width 20 height 20
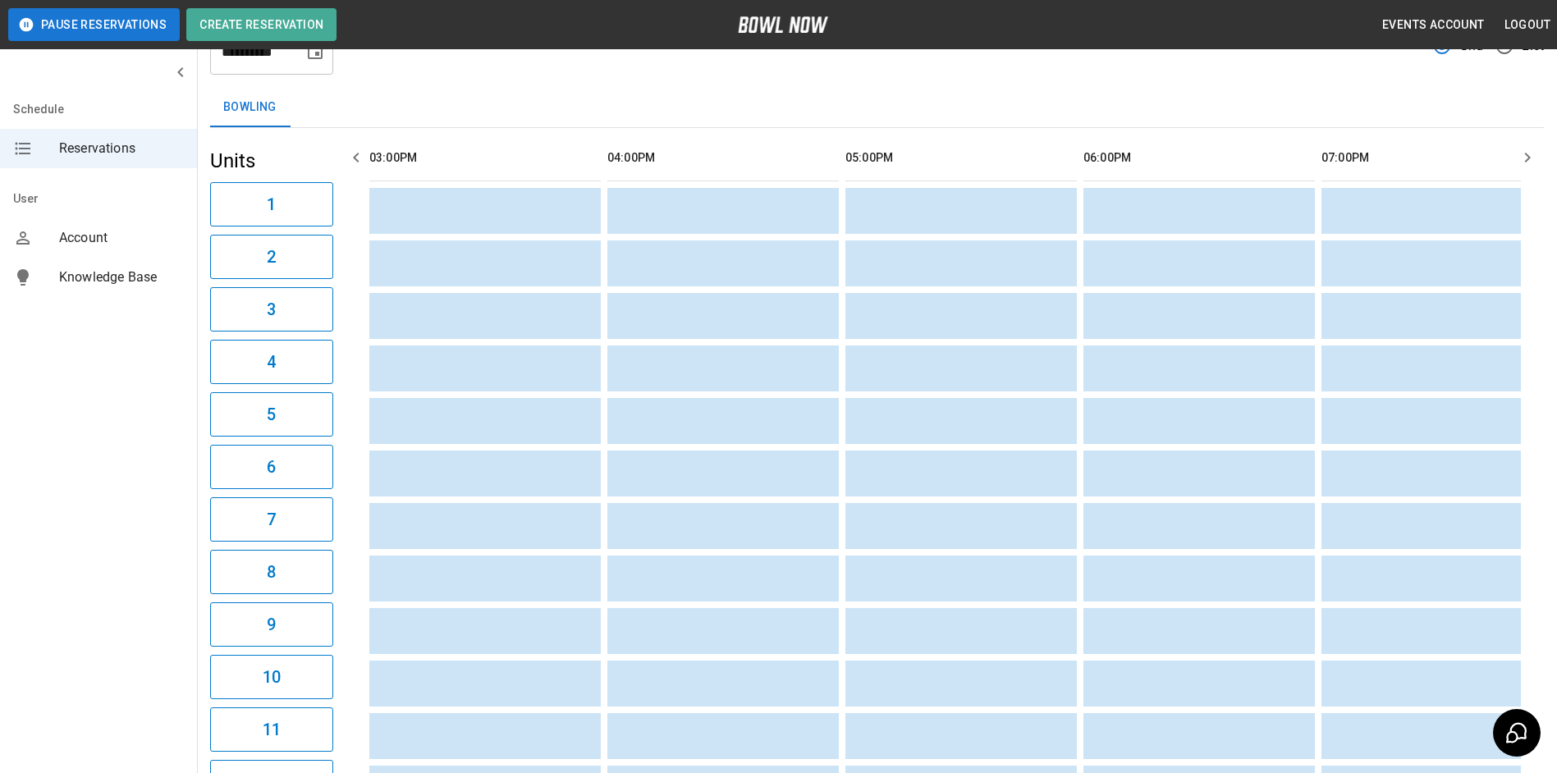
scroll to position [0, 0]
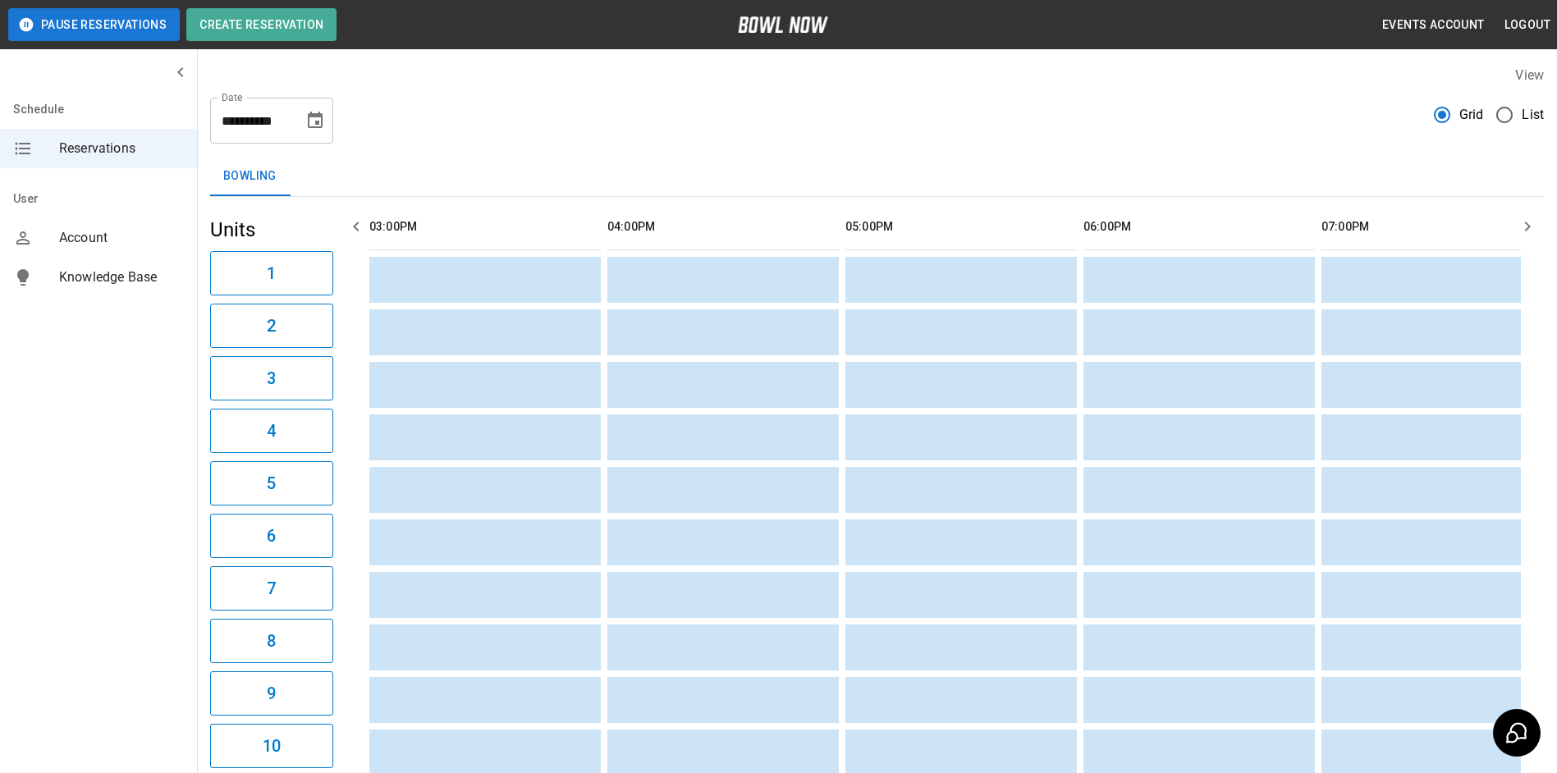
click at [357, 220] on icon "button" at bounding box center [356, 227] width 20 height 20
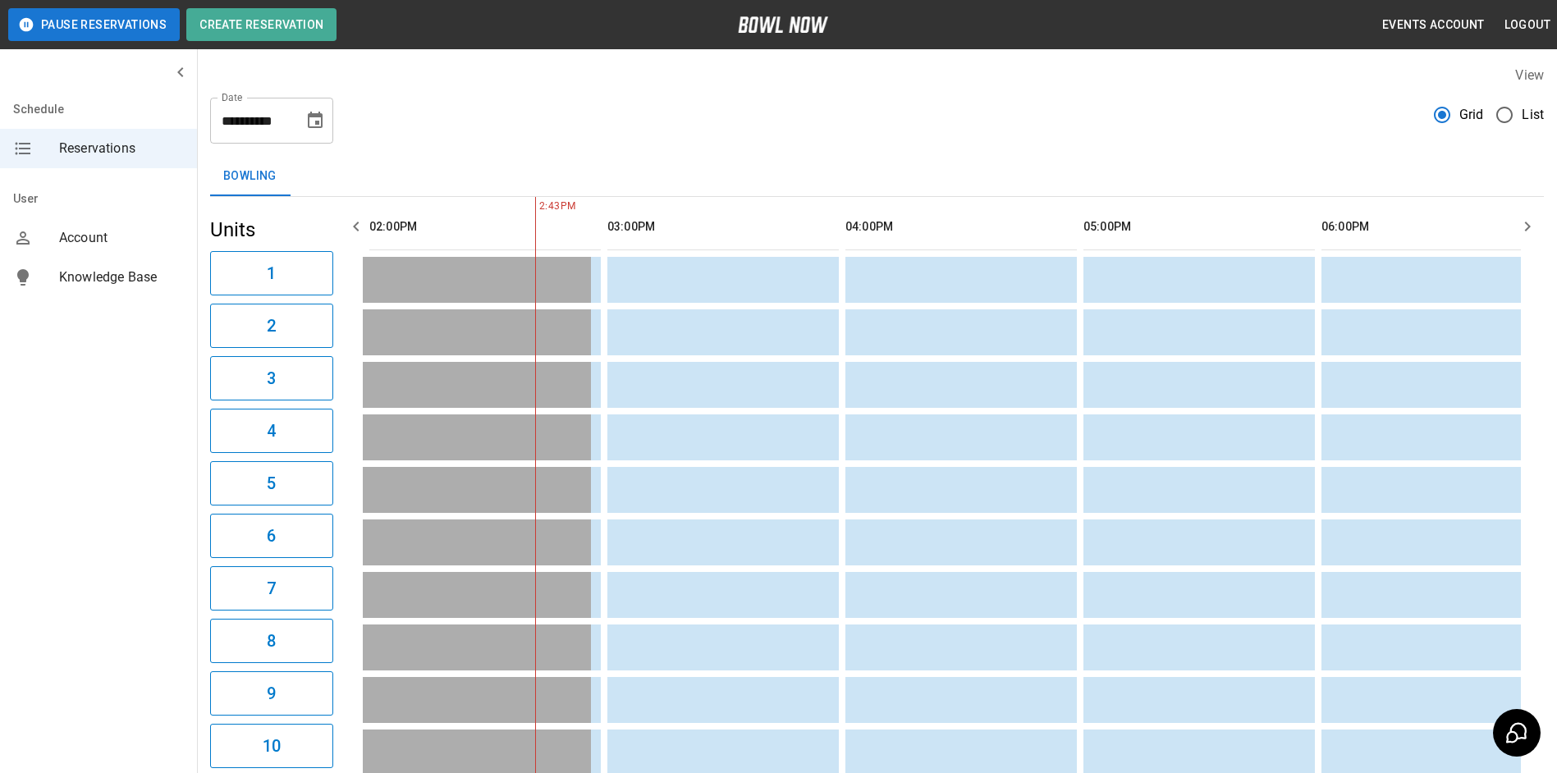
click at [359, 221] on icon "button" at bounding box center [356, 227] width 20 height 20
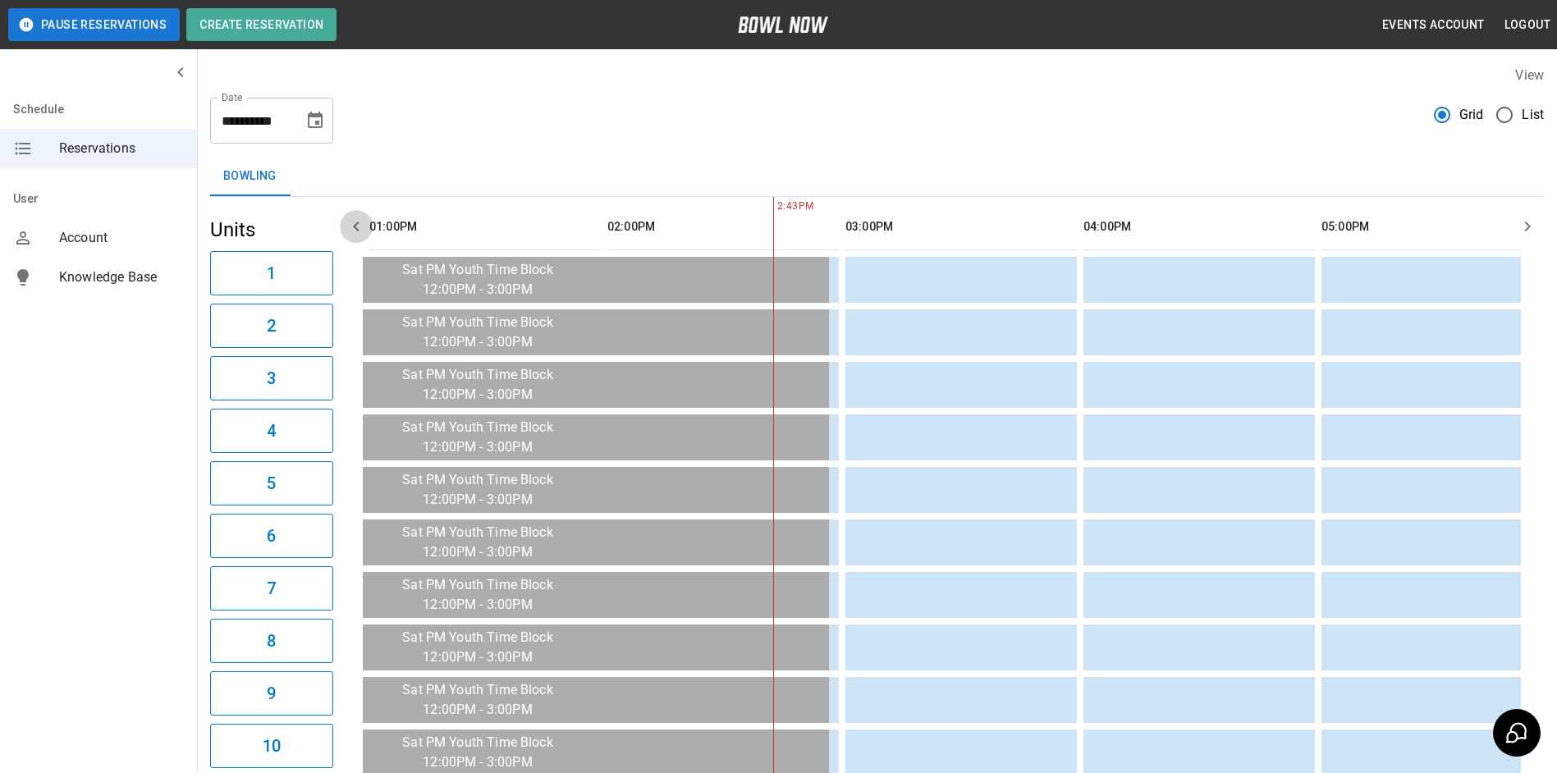
click at [357, 221] on icon "button" at bounding box center [356, 227] width 20 height 20
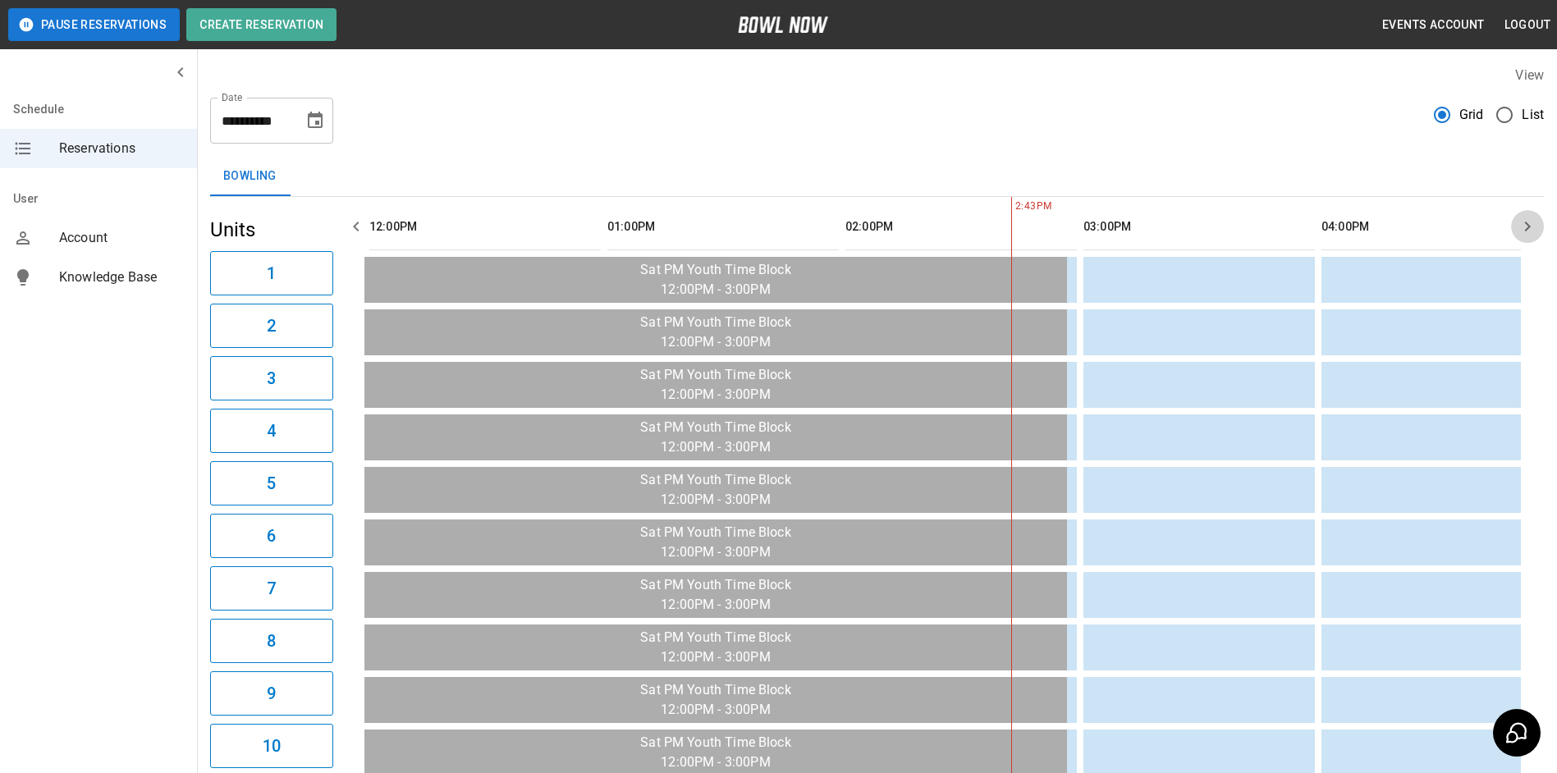
click at [1521, 235] on icon "button" at bounding box center [1528, 227] width 20 height 20
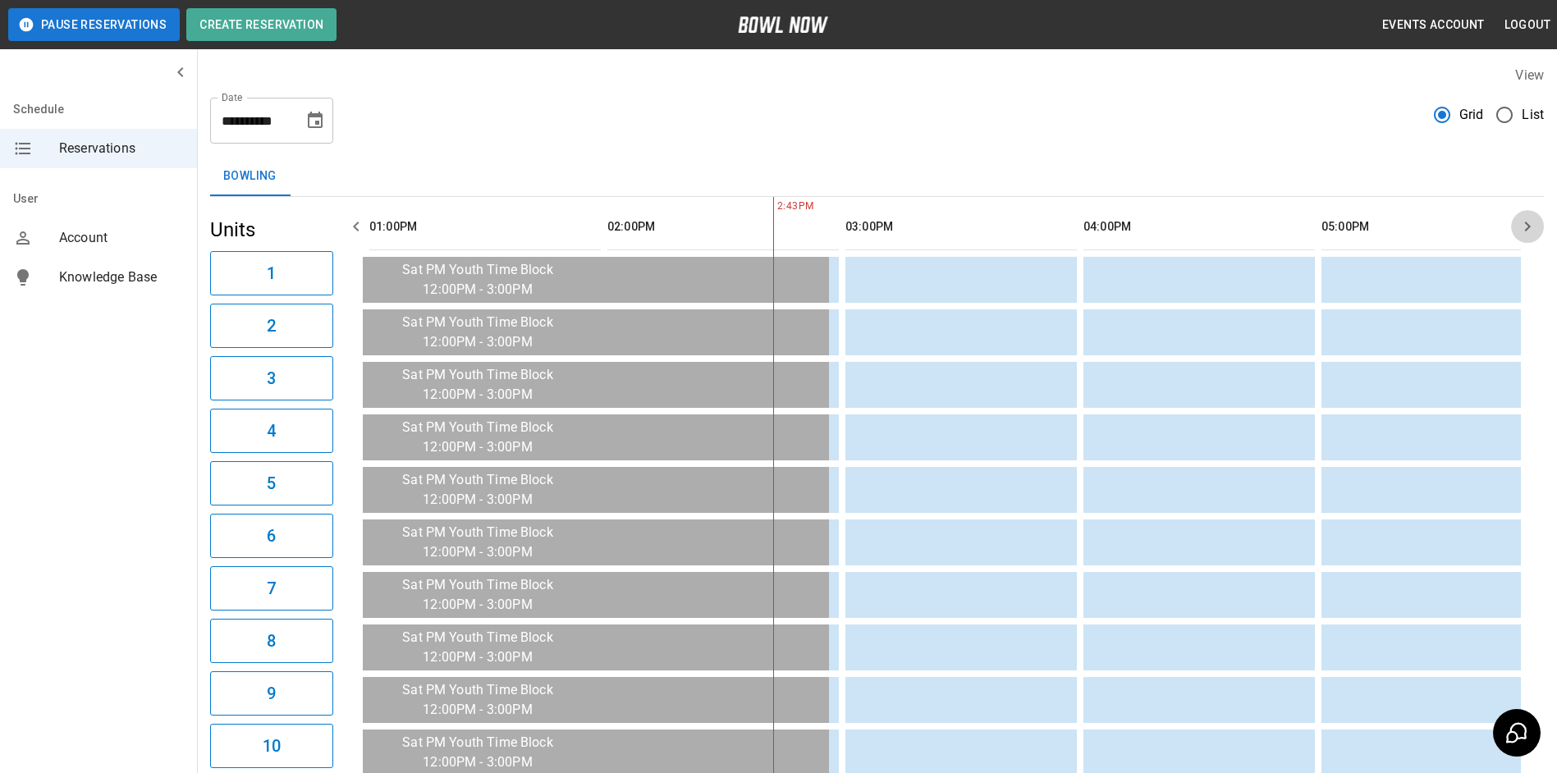
click at [1521, 233] on icon "button" at bounding box center [1528, 227] width 20 height 20
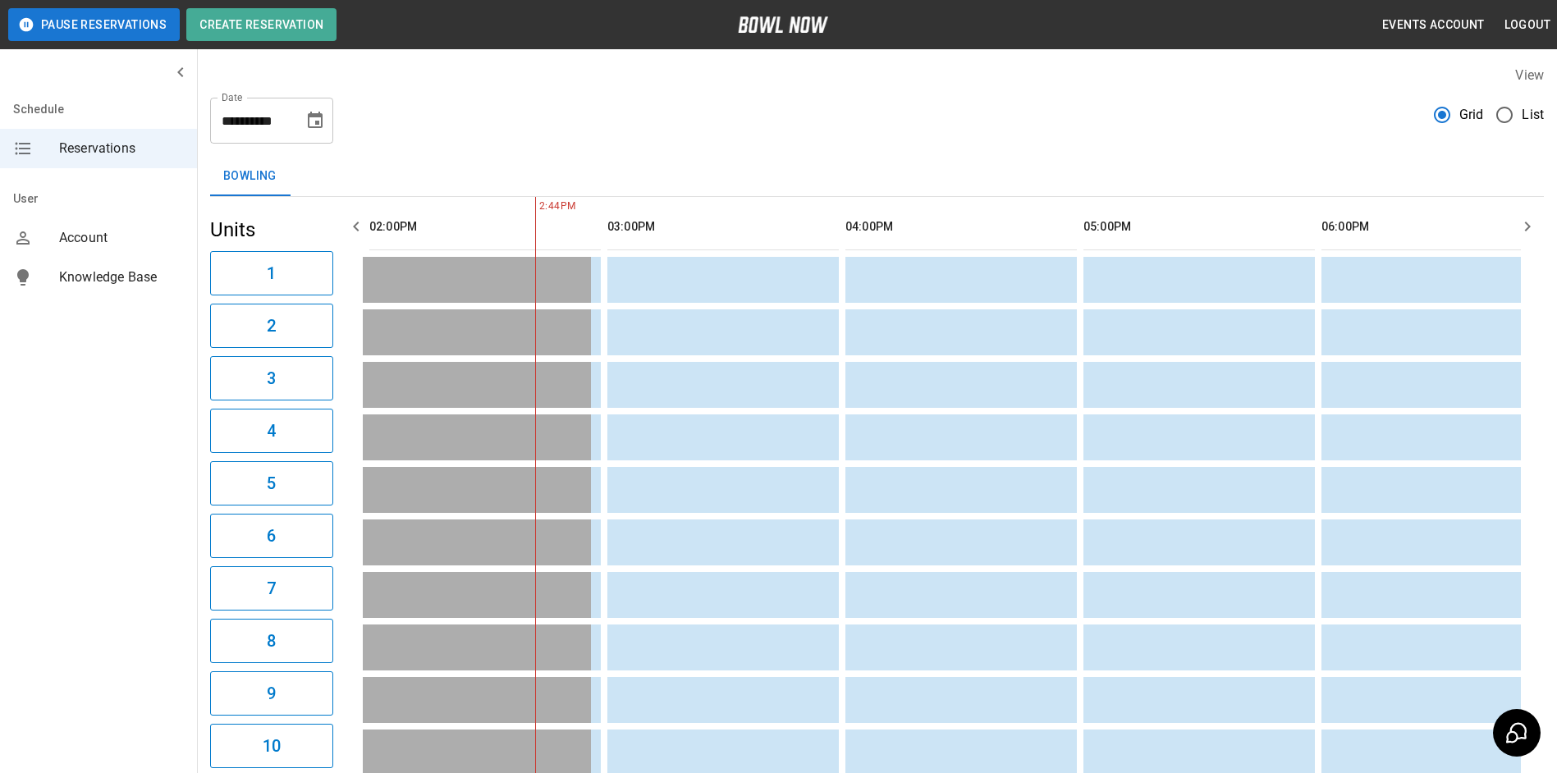
click at [311, 125] on icon "Choose date, selected date is Nov 8, 2025" at bounding box center [315, 121] width 20 height 20
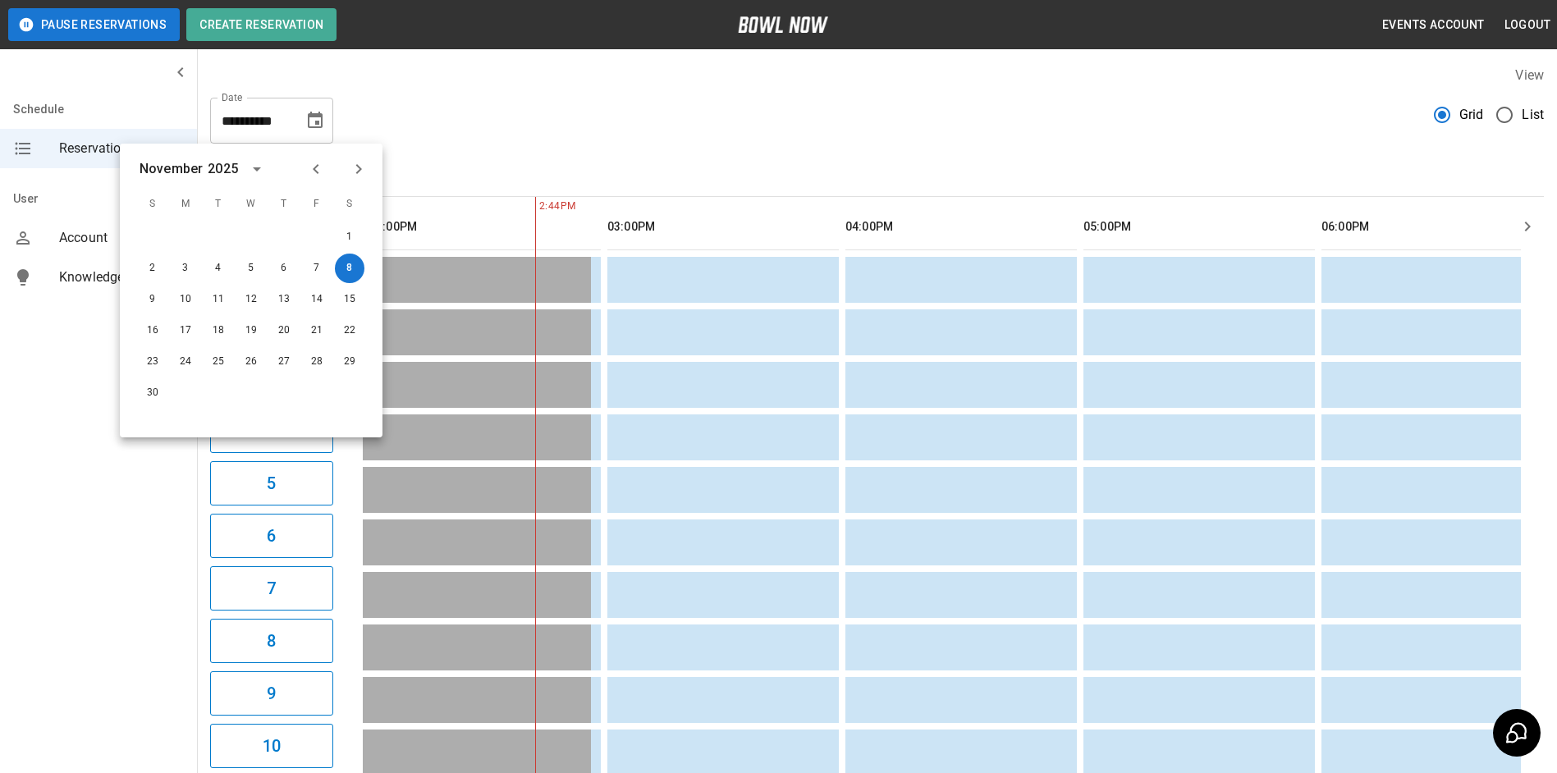
click at [313, 180] on button "Previous month" at bounding box center [316, 169] width 28 height 28
drag, startPoint x: 258, startPoint y: 328, endPoint x: 611, endPoint y: 157, distance: 392.5
click at [259, 329] on button "24" at bounding box center [251, 331] width 30 height 30
type input "**********"
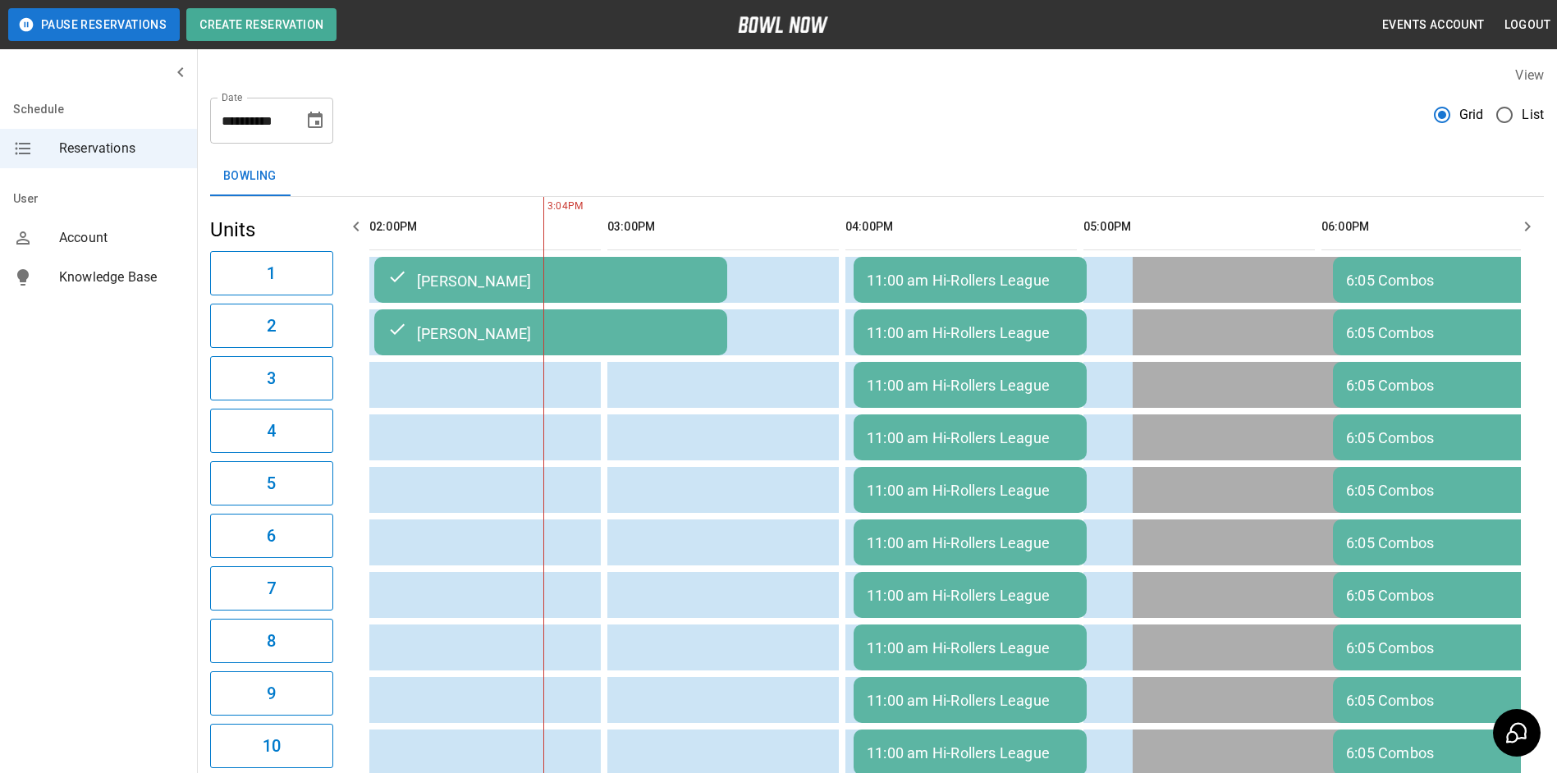
click at [581, 290] on td "[PERSON_NAME]" at bounding box center [550, 280] width 353 height 46
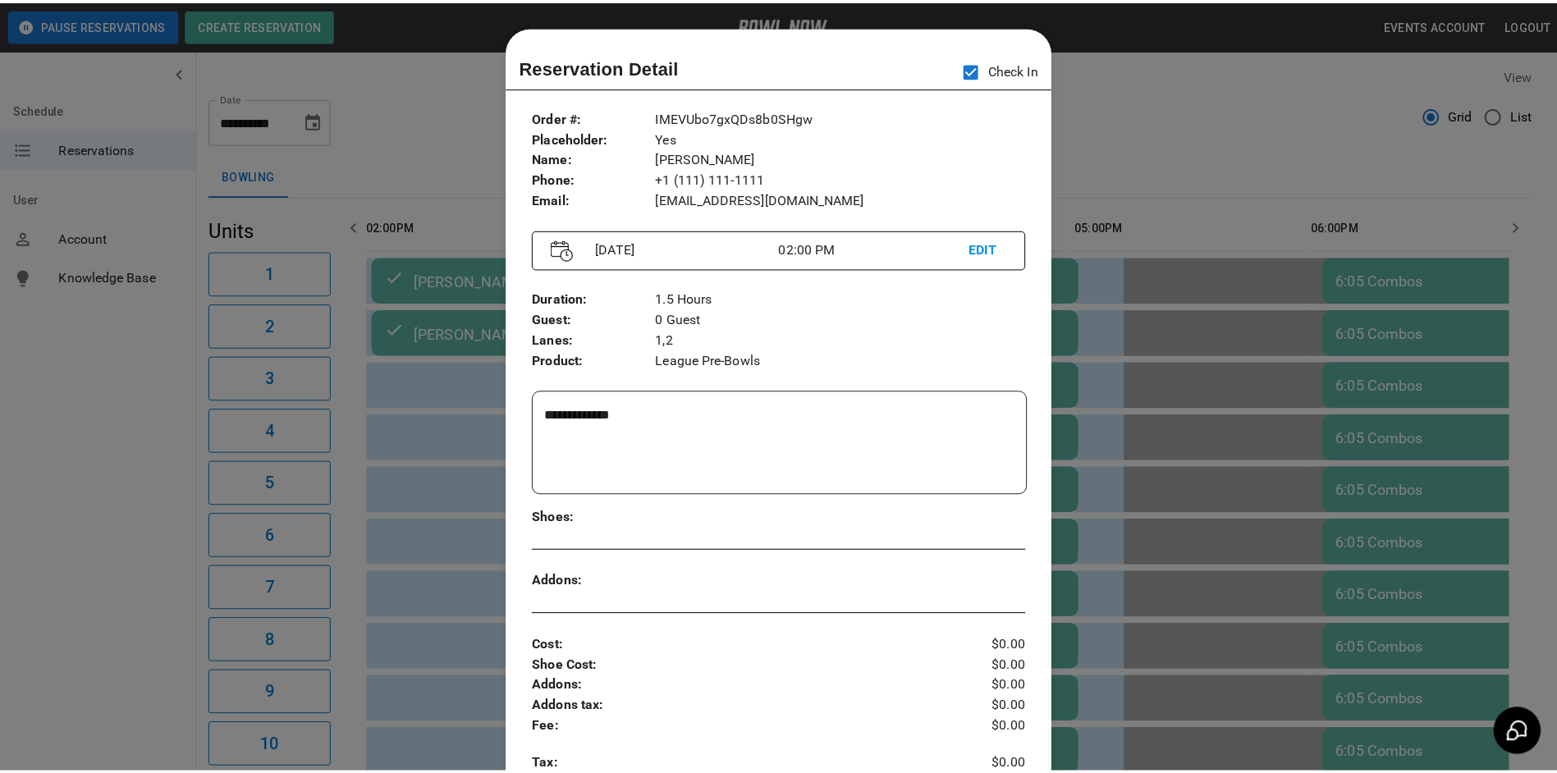
scroll to position [26, 0]
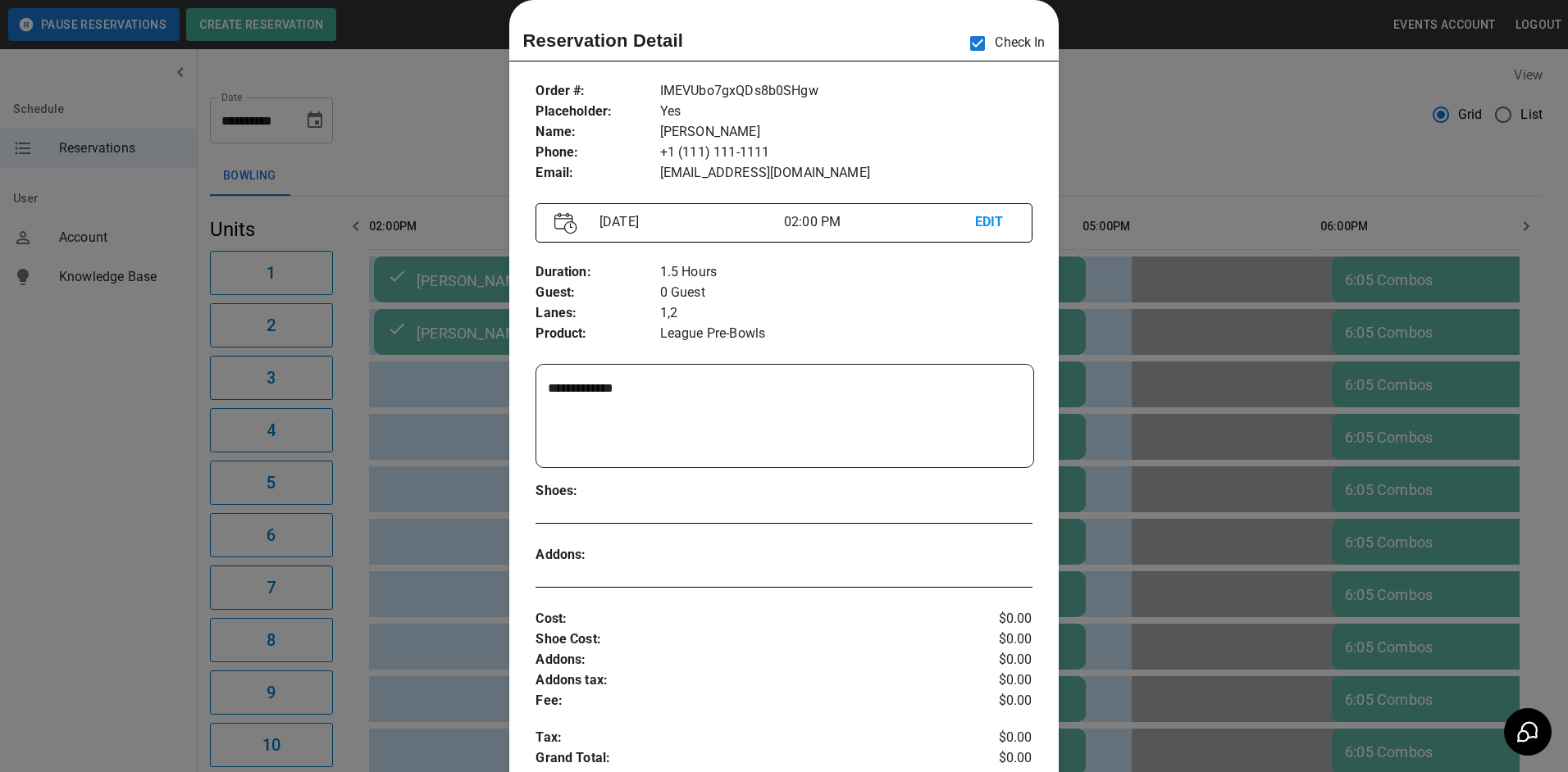
click at [1228, 167] on div at bounding box center [784, 386] width 1568 height 772
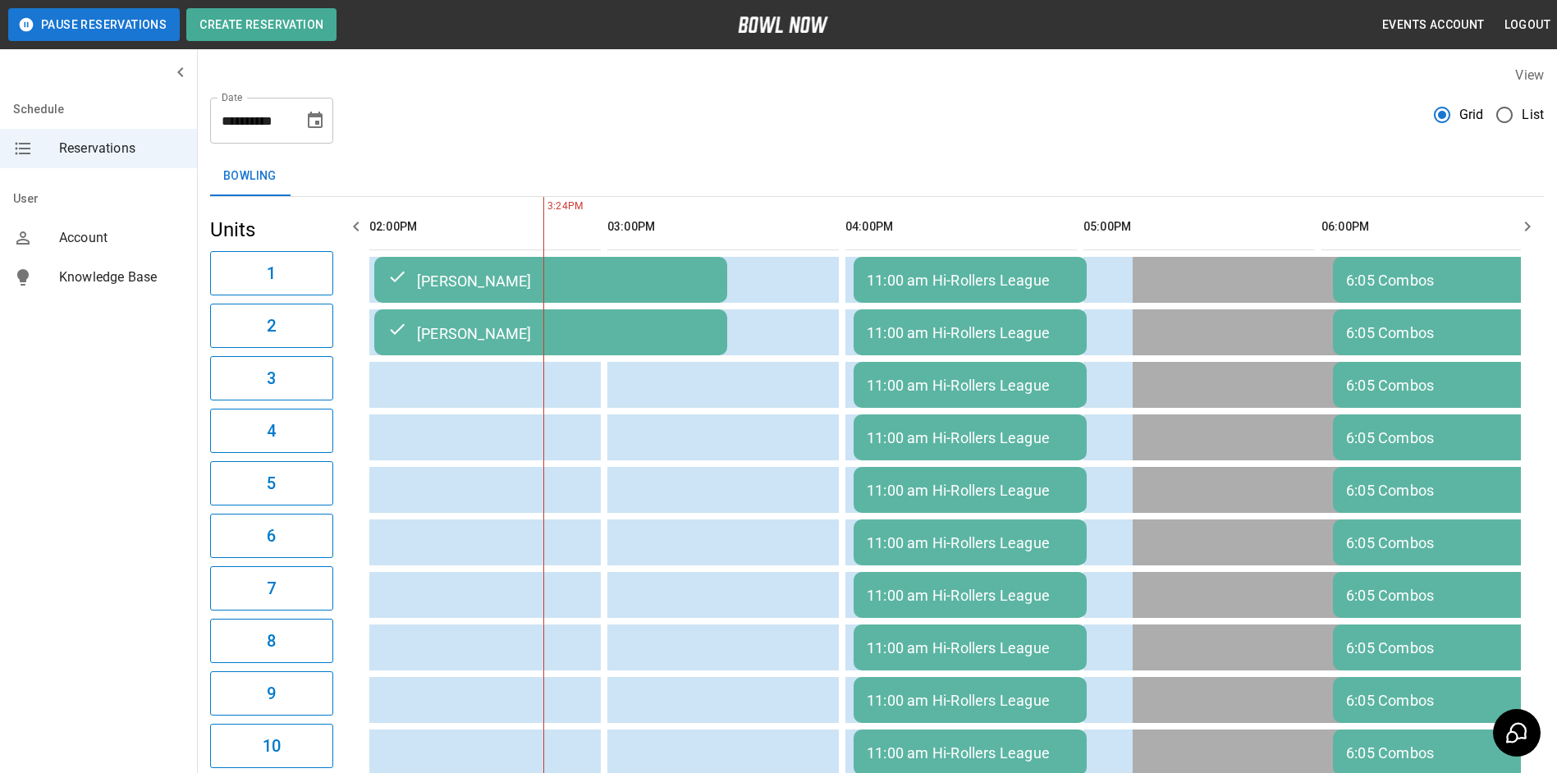
click at [1536, 227] on icon "button" at bounding box center [1528, 227] width 20 height 20
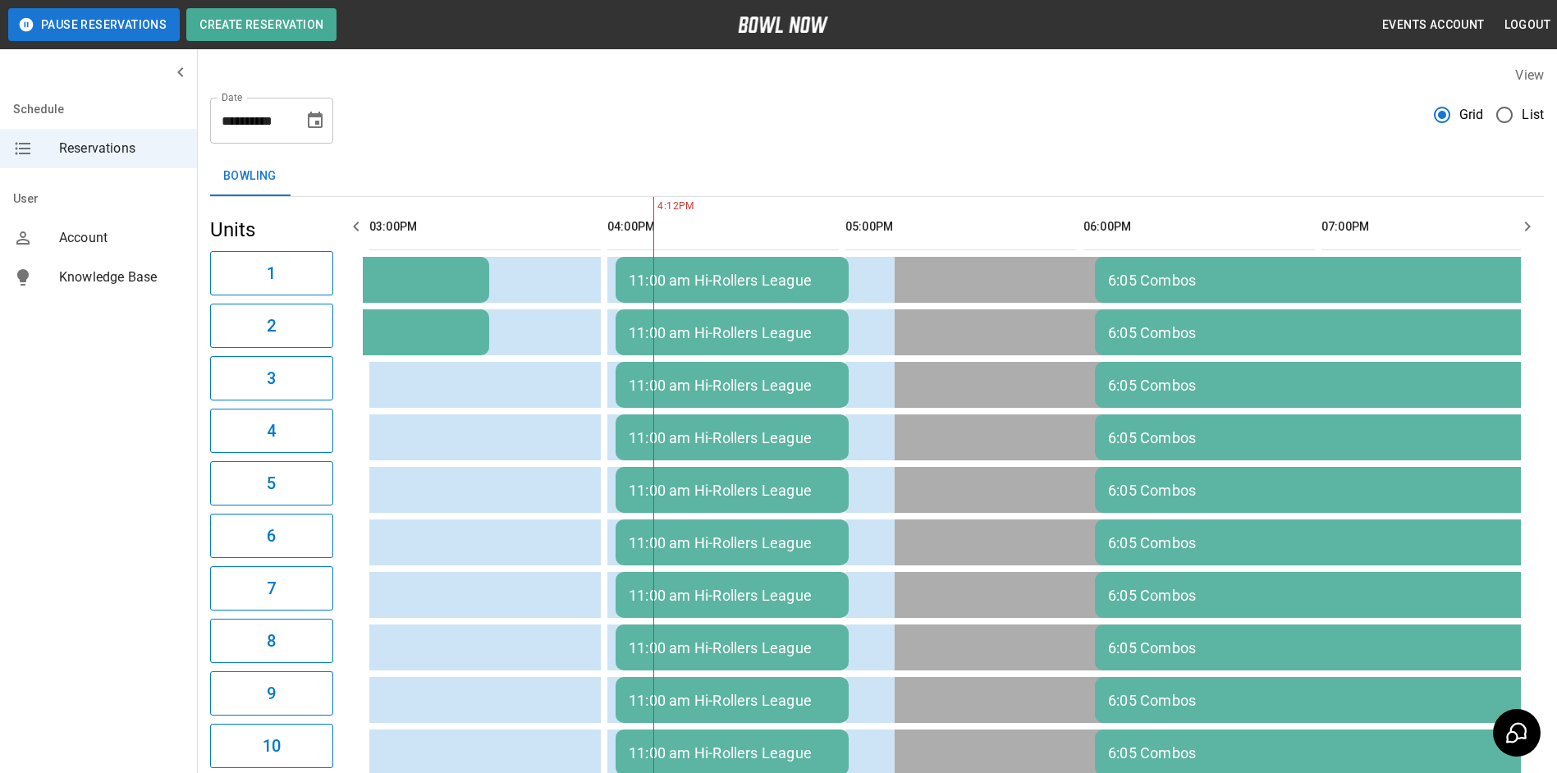
scroll to position [0, 1190]
